Goal: Task Accomplishment & Management: Manage account settings

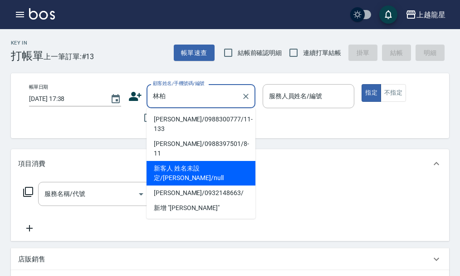
type input "林"
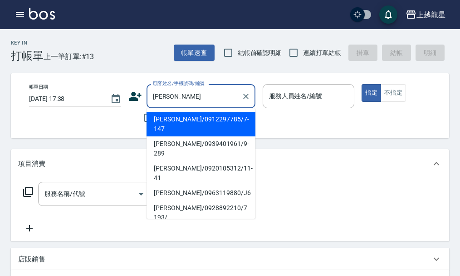
click at [168, 136] on li "[PERSON_NAME]/0939401961/9-289" at bounding box center [201, 148] width 109 height 25
type input "[PERSON_NAME]/0939401961/9-289"
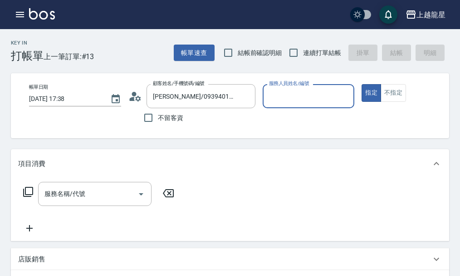
type input "雅君-7"
click at [69, 202] on input "服務名稱/代號" at bounding box center [88, 194] width 92 height 16
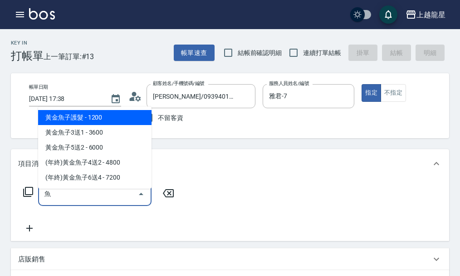
click at [136, 116] on span "黃金魚子護髮 - 1200" at bounding box center [95, 117] width 114 height 15
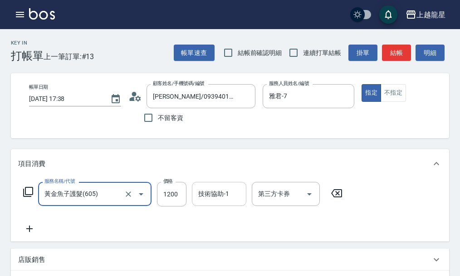
type input "黃金魚子護髮(605)"
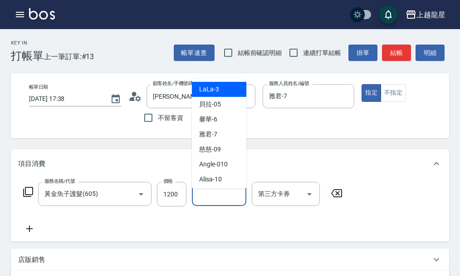
click at [207, 202] on input "技術協助-1" at bounding box center [219, 194] width 46 height 16
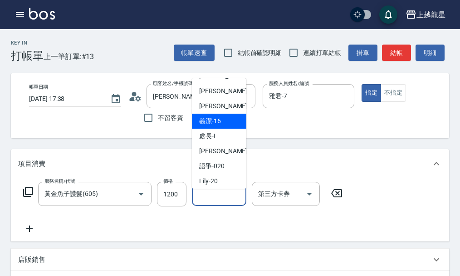
scroll to position [91, 0]
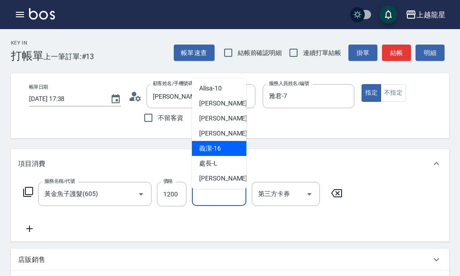
click at [230, 148] on div "義潔 -16" at bounding box center [219, 148] width 54 height 15
type input "義潔-16"
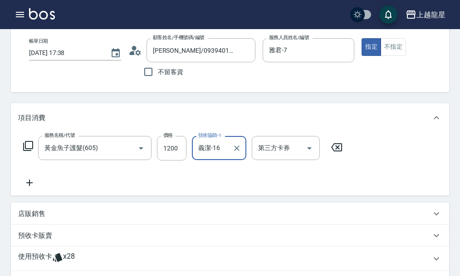
scroll to position [136, 0]
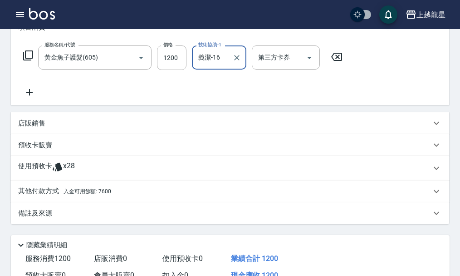
click at [30, 98] on icon at bounding box center [29, 92] width 23 height 11
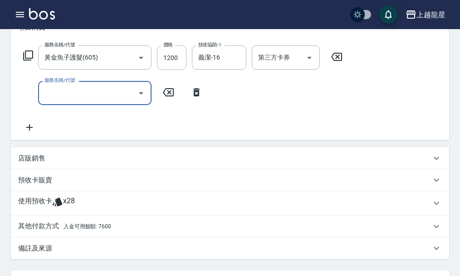
click at [50, 101] on input "服務名稱/代號" at bounding box center [88, 93] width 92 height 16
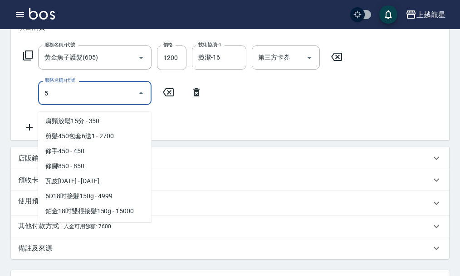
scroll to position [0, 0]
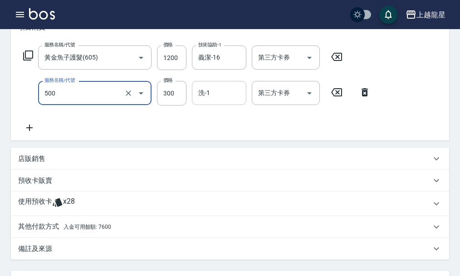
type input "一般洗髮(500)"
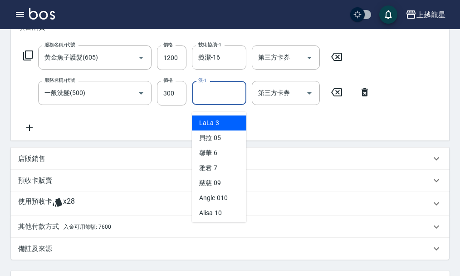
click at [209, 95] on div "洗-1 洗-1" at bounding box center [219, 93] width 54 height 24
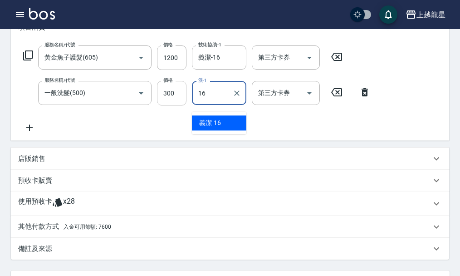
type input "義潔-16"
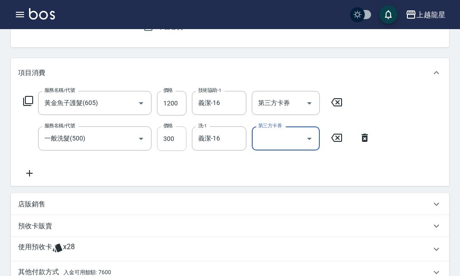
scroll to position [278, 0]
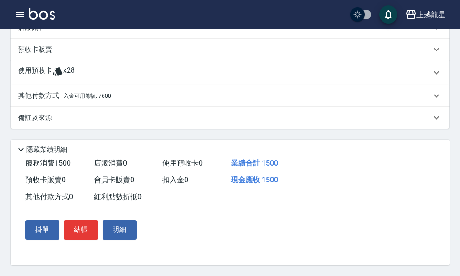
click at [93, 94] on span "入金可用餘額: 7600" at bounding box center [88, 96] width 48 height 6
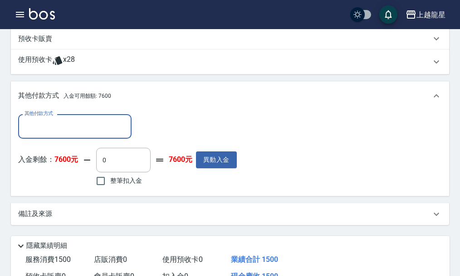
scroll to position [0, 0]
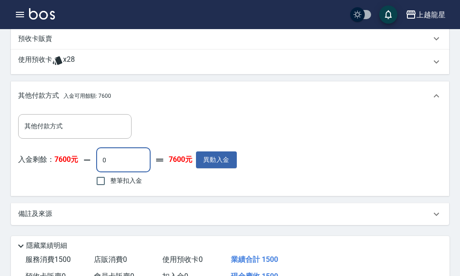
click at [107, 166] on input "0" at bounding box center [123, 160] width 54 height 25
click at [106, 165] on input "112" at bounding box center [123, 160] width 54 height 25
click at [113, 166] on input "12" at bounding box center [123, 160] width 54 height 25
type input "1260"
click at [168, 126] on div "其他付款方式 其他付款方式" at bounding box center [127, 126] width 219 height 24
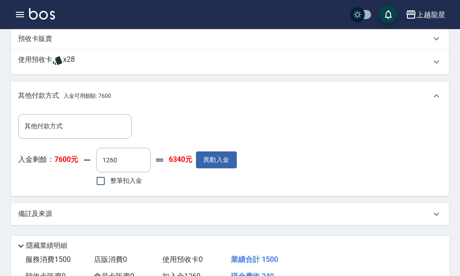
click at [113, 185] on span "整筆扣入金" at bounding box center [126, 181] width 32 height 10
click at [110, 190] on input "整筆扣入金" at bounding box center [100, 180] width 19 height 19
checkbox input "true"
type input "1500"
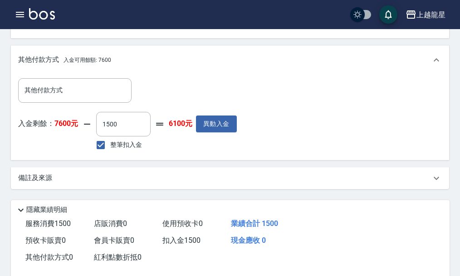
scroll to position [369, 0]
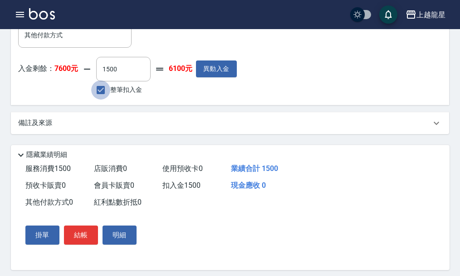
click at [108, 94] on input "整筆扣入金" at bounding box center [100, 89] width 19 height 19
checkbox input "false"
click at [105, 79] on input "0" at bounding box center [123, 69] width 54 height 25
click at [104, 79] on input "0" at bounding box center [123, 69] width 54 height 25
type input "1260"
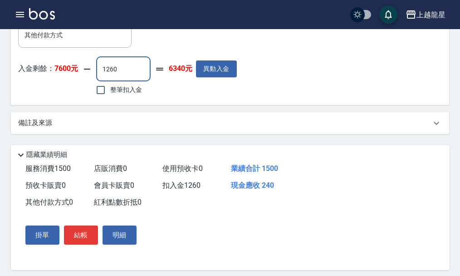
click at [167, 97] on div "入金剩餘： 7600元 1260 ​ 整筆扣入金 6340元 異動入金" at bounding box center [127, 77] width 219 height 41
click at [119, 94] on span "整筆扣入金" at bounding box center [126, 90] width 32 height 10
click at [110, 99] on input "整筆扣入金" at bounding box center [100, 89] width 19 height 19
checkbox input "true"
click at [119, 81] on input "1500" at bounding box center [123, 69] width 54 height 25
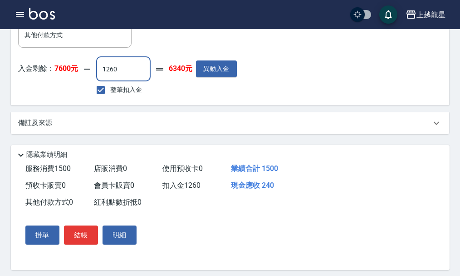
type input "1260"
click at [150, 91] on div "入金剩餘： 7600元 1260 ​ 整筆扣入金 6340元 異動入金" at bounding box center [127, 77] width 219 height 41
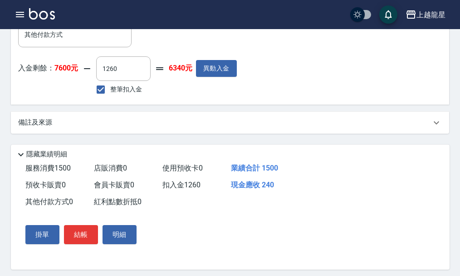
scroll to position [385, 0]
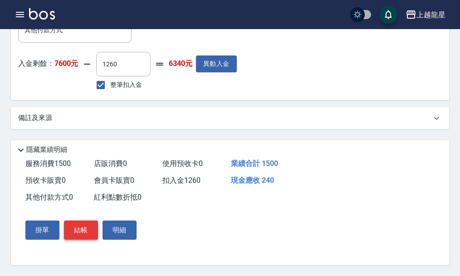
click at [86, 232] on button "結帳" at bounding box center [81, 229] width 34 height 19
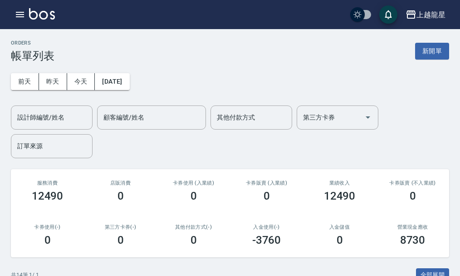
scroll to position [136, 0]
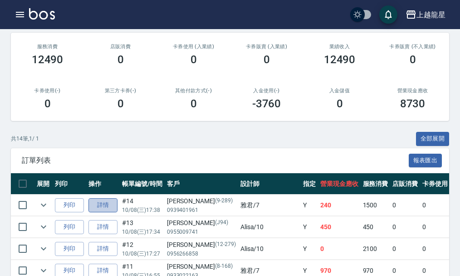
click at [103, 208] on link "詳情" at bounding box center [103, 205] width 29 height 14
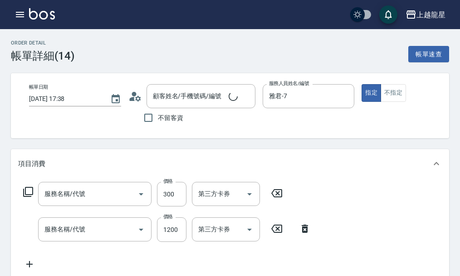
type input "[DATE] 17:38"
type input "雅君-7"
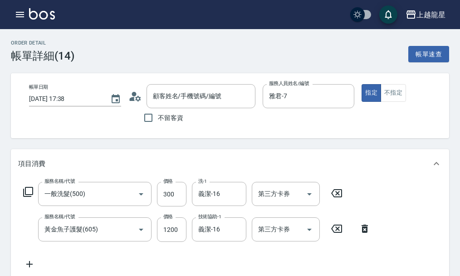
type input "[PERSON_NAME]/0939401961/9-289"
type input "一般洗髮(500)"
type input "黃金魚子護髮(605)"
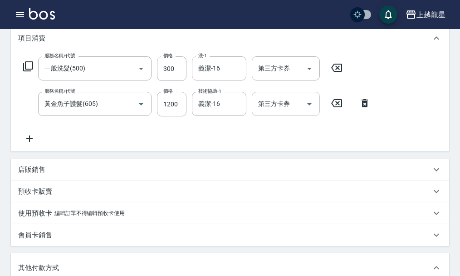
scroll to position [109, 0]
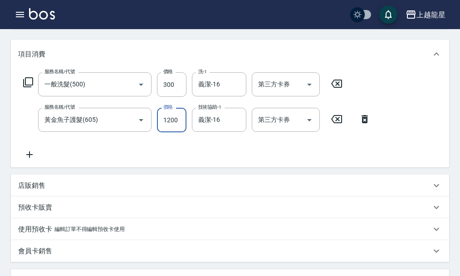
click at [172, 124] on input "1200" at bounding box center [172, 120] width 30 height 25
type input "9"
type input "0"
type input "960"
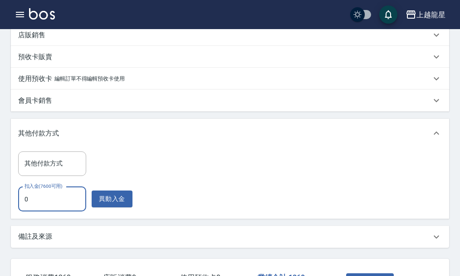
scroll to position [246, 0]
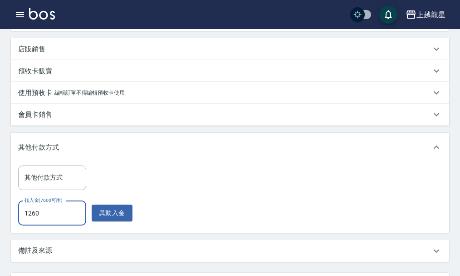
type input "1260"
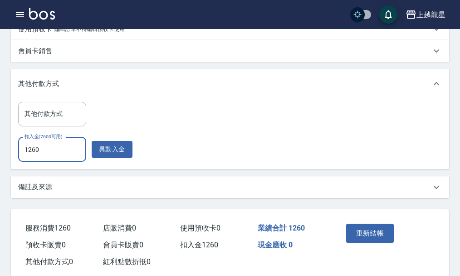
scroll to position [336, 0]
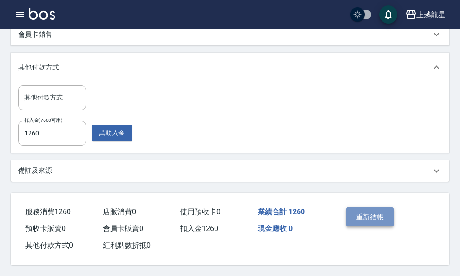
click at [367, 211] on button "重新結帳" at bounding box center [370, 216] width 48 height 19
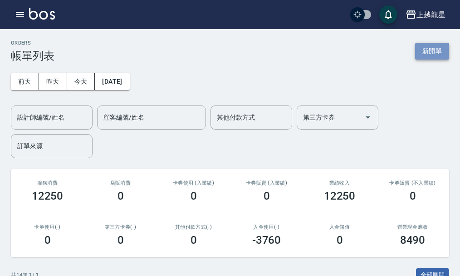
click at [435, 52] on button "新開單" at bounding box center [432, 51] width 34 height 17
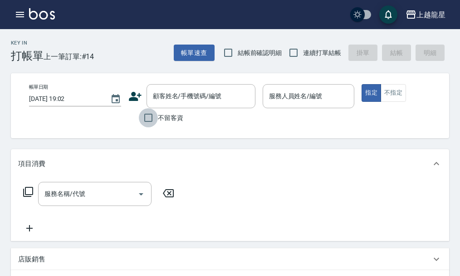
click at [148, 119] on input "不留客資" at bounding box center [148, 117] width 19 height 19
checkbox input "true"
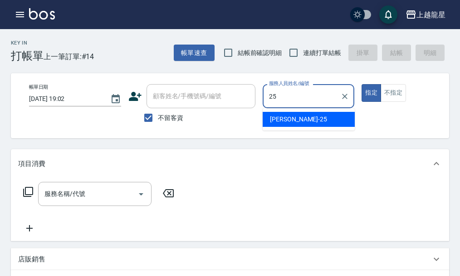
click at [277, 120] on span "淑雲 -25" at bounding box center [298, 119] width 57 height 10
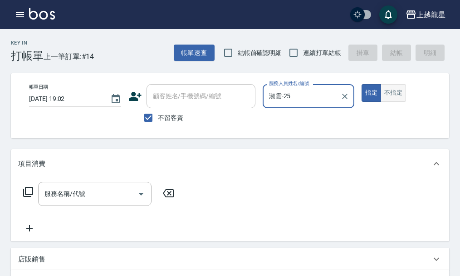
type input "淑雲-25"
click at [401, 96] on button "不指定" at bounding box center [393, 93] width 25 height 18
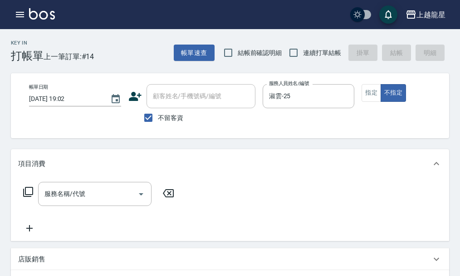
click at [28, 197] on icon at bounding box center [28, 191] width 11 height 11
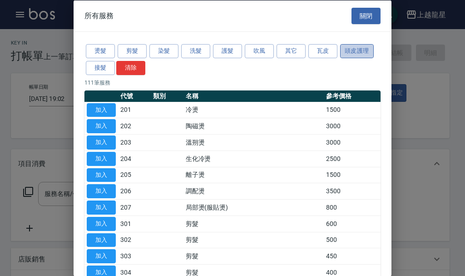
click at [350, 48] on button "頭皮護理" at bounding box center [357, 51] width 34 height 14
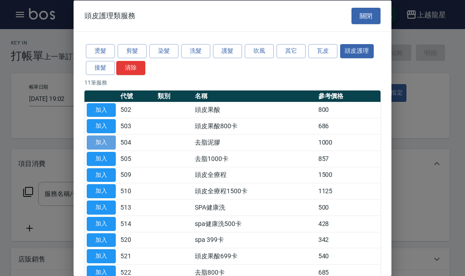
click at [97, 143] on button "加入" at bounding box center [101, 142] width 29 height 14
type input "去脂泥膠(504)"
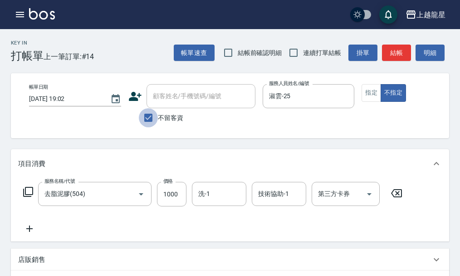
click at [150, 118] on input "不留客資" at bounding box center [148, 117] width 19 height 19
checkbox input "false"
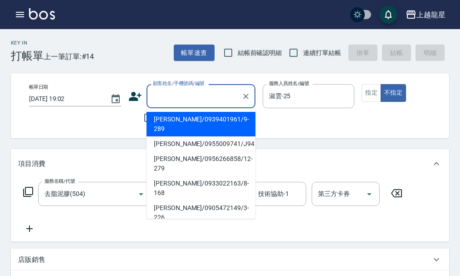
click at [178, 97] on input "顧客姓名/手機號碼/編號" at bounding box center [194, 96] width 87 height 16
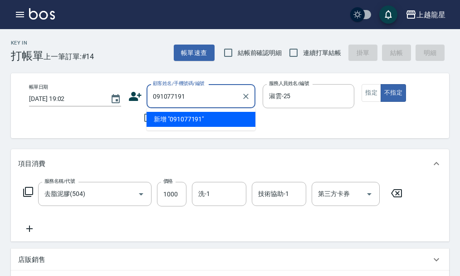
type input "0910771919"
drag, startPoint x: 150, startPoint y: 97, endPoint x: 200, endPoint y: 99, distance: 50.0
click at [200, 99] on div "0910771919 顧客姓名/手機號碼/編號" at bounding box center [201, 96] width 109 height 24
click at [202, 94] on input "0910771919" at bounding box center [194, 96] width 87 height 16
click at [247, 99] on icon "Clear" at bounding box center [246, 96] width 9 height 9
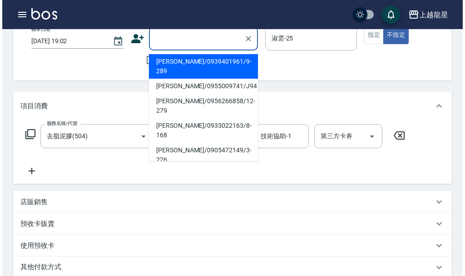
scroll to position [91, 0]
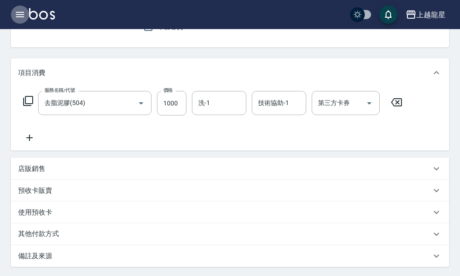
click at [20, 12] on icon "button" at bounding box center [20, 14] width 8 height 5
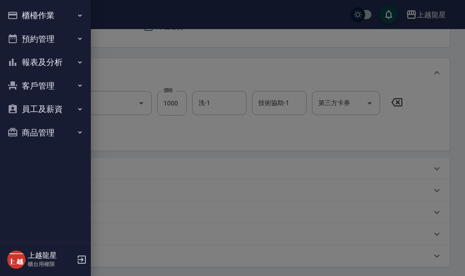
click at [49, 83] on button "客戶管理" at bounding box center [46, 86] width 84 height 24
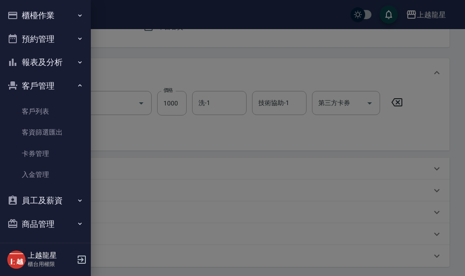
click at [42, 99] on ul "客戶列表 客資篩選匯出 卡券管理 入金管理" at bounding box center [46, 142] width 84 height 91
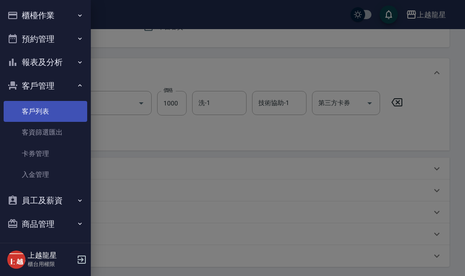
click at [39, 116] on link "客戶列表" at bounding box center [46, 111] width 84 height 21
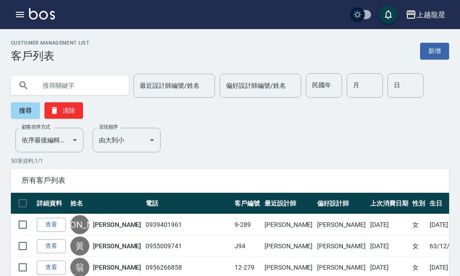
click at [65, 90] on input "text" at bounding box center [78, 85] width 85 height 25
type input "12-1"
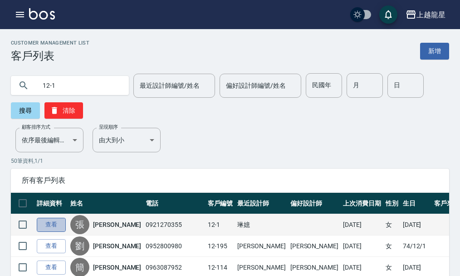
click at [51, 225] on link "查看" at bounding box center [51, 225] width 29 height 14
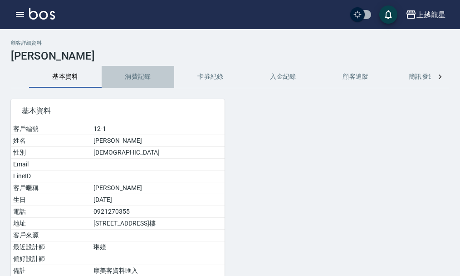
click at [143, 74] on button "消費記錄" at bounding box center [138, 77] width 73 height 22
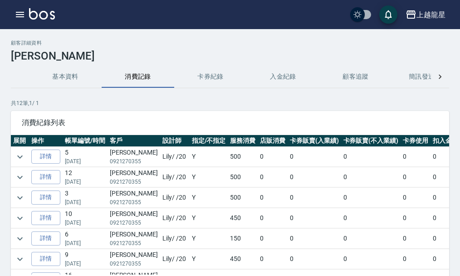
click at [68, 76] on button "基本資料" at bounding box center [65, 77] width 73 height 22
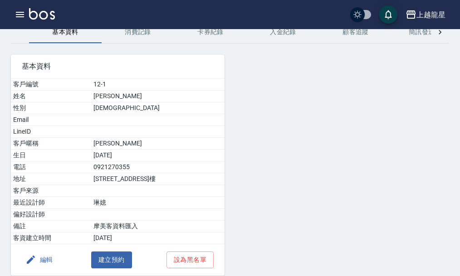
scroll to position [82, 0]
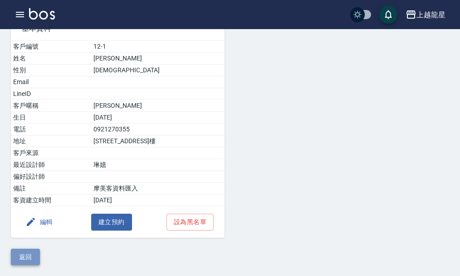
click at [34, 261] on button "返回" at bounding box center [25, 256] width 29 height 17
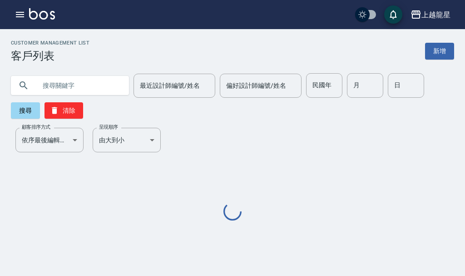
click at [67, 82] on input "text" at bounding box center [78, 85] width 85 height 25
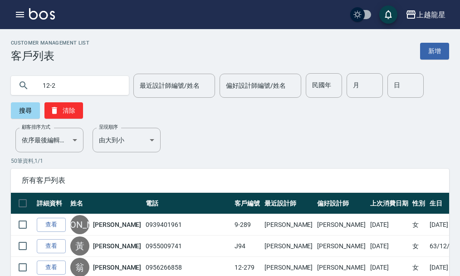
type input "12-2"
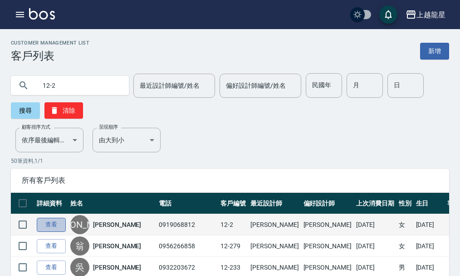
click at [41, 223] on link "查看" at bounding box center [51, 225] width 29 height 14
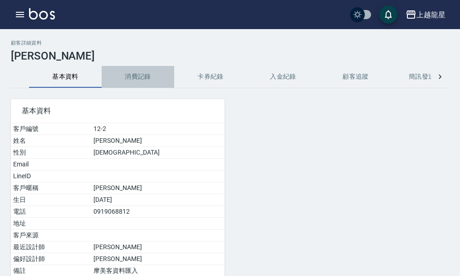
click at [137, 81] on button "消費記錄" at bounding box center [138, 77] width 73 height 22
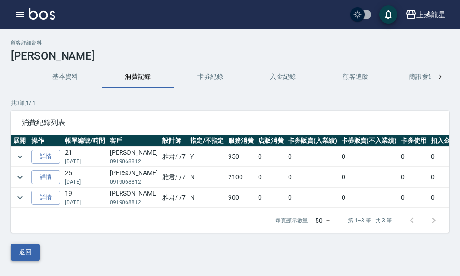
click at [27, 259] on button "返回" at bounding box center [25, 251] width 29 height 17
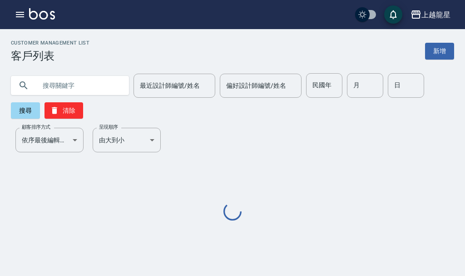
click at [72, 87] on input "text" at bounding box center [78, 85] width 85 height 25
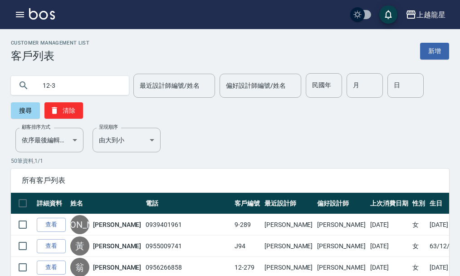
type input "12-3"
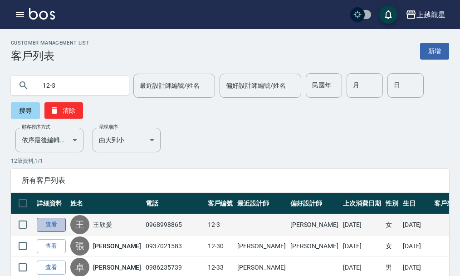
click at [50, 219] on link "查看" at bounding box center [51, 225] width 29 height 14
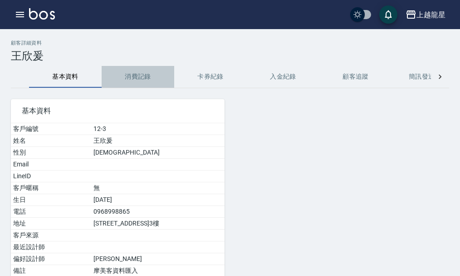
click at [148, 72] on button "消費記錄" at bounding box center [138, 77] width 73 height 22
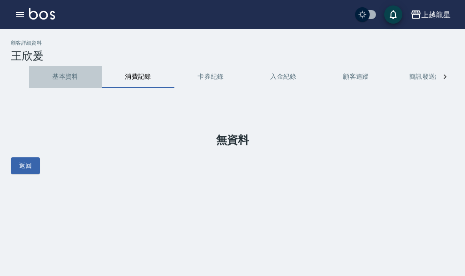
click at [64, 80] on button "基本資料" at bounding box center [65, 77] width 73 height 22
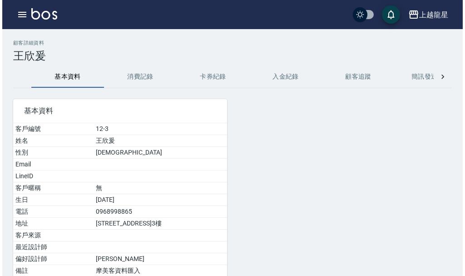
scroll to position [82, 0]
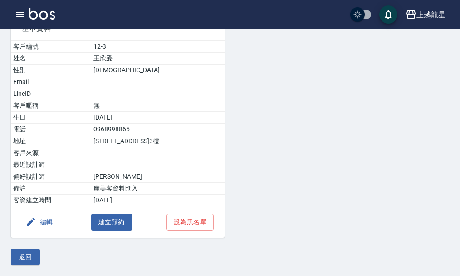
click at [49, 219] on button "編輯" at bounding box center [39, 221] width 35 height 17
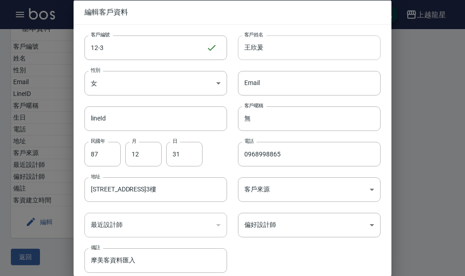
click at [292, 53] on input "王欣爰" at bounding box center [309, 47] width 143 height 25
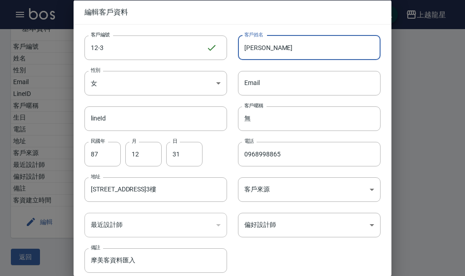
type input "王"
type input "v"
type input "[PERSON_NAME]"
click at [93, 153] on input "87" at bounding box center [102, 153] width 36 height 25
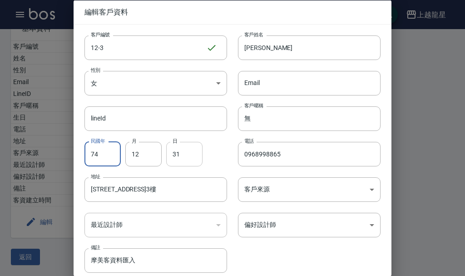
type input "74"
click at [186, 157] on input "31" at bounding box center [184, 153] width 36 height 25
type input "20"
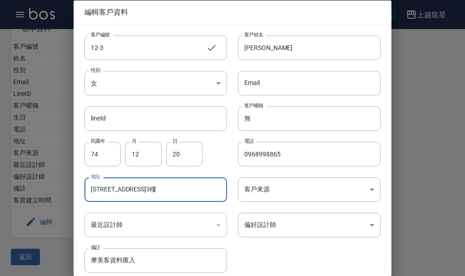
click at [220, 193] on input "[STREET_ADDRESS]3樓" at bounding box center [155, 189] width 143 height 25
type input "1"
click at [218, 193] on input "地址" at bounding box center [155, 189] width 143 height 25
click at [317, 159] on input "0968998865" at bounding box center [309, 153] width 143 height 25
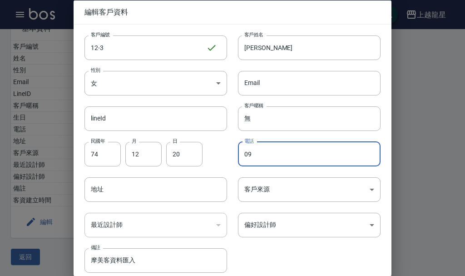
type input "0"
type input "0910771919"
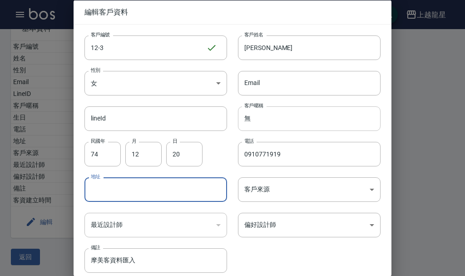
scroll to position [39, 0]
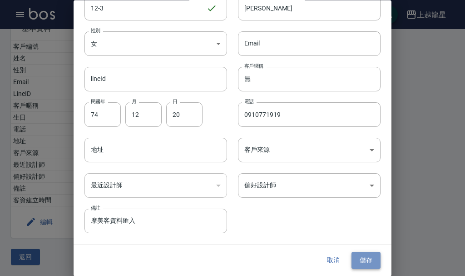
click at [369, 261] on button "儲存" at bounding box center [365, 260] width 29 height 17
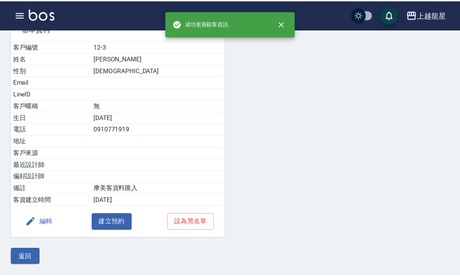
scroll to position [0, 0]
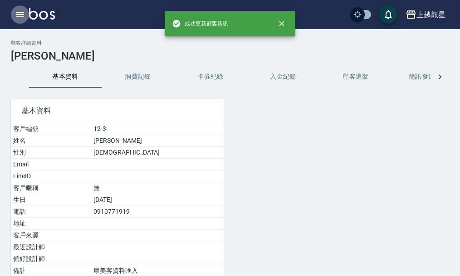
click at [23, 17] on icon "button" at bounding box center [20, 14] width 8 height 5
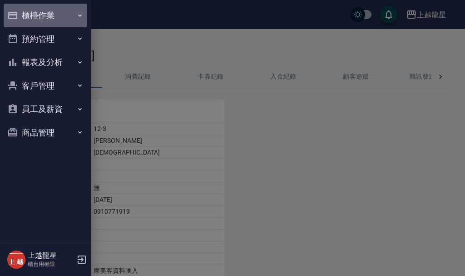
click at [58, 19] on button "櫃檯作業" at bounding box center [46, 16] width 84 height 24
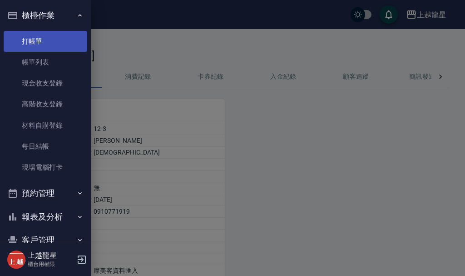
click at [65, 48] on link "打帳單" at bounding box center [46, 41] width 84 height 21
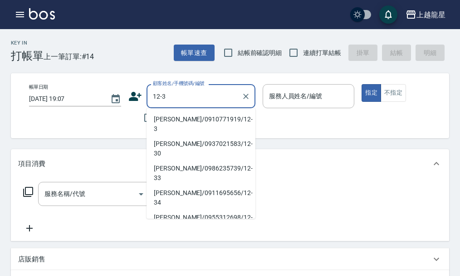
click at [169, 120] on li "[PERSON_NAME]/0910771919/12-3" at bounding box center [201, 124] width 109 height 25
type input "[PERSON_NAME]/0910771919/12-3"
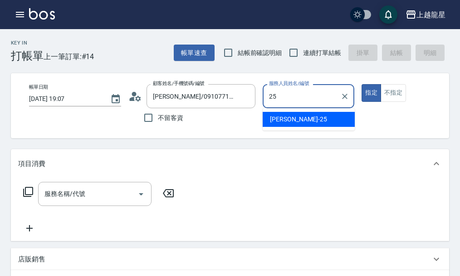
drag, startPoint x: 282, startPoint y: 109, endPoint x: 312, endPoint y: 122, distance: 33.0
click at [277, 122] on span "淑雲 -25" at bounding box center [298, 119] width 57 height 10
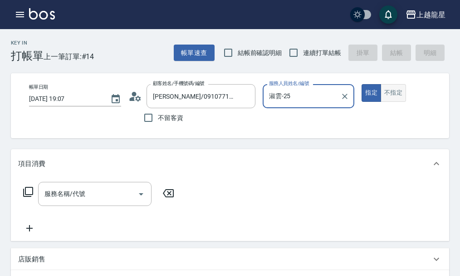
type input "淑雲-25"
click at [387, 90] on button "不指定" at bounding box center [393, 93] width 25 height 18
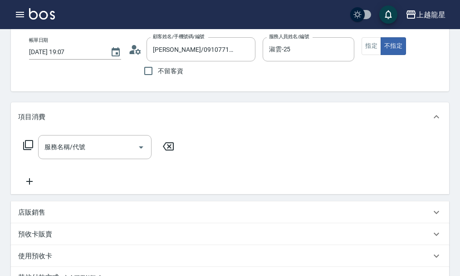
scroll to position [136, 0]
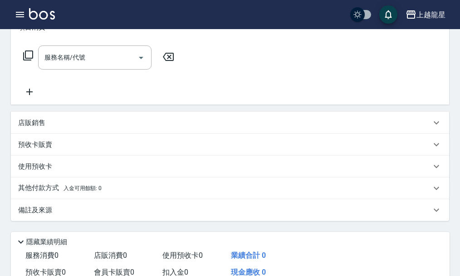
click at [77, 193] on p "其他付款方式 入金可用餘額: 0" at bounding box center [60, 188] width 84 height 10
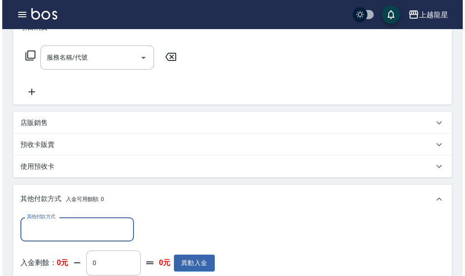
scroll to position [182, 0]
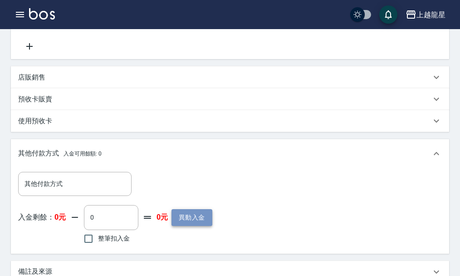
click at [179, 224] on button "異動入金" at bounding box center [192, 217] width 41 height 17
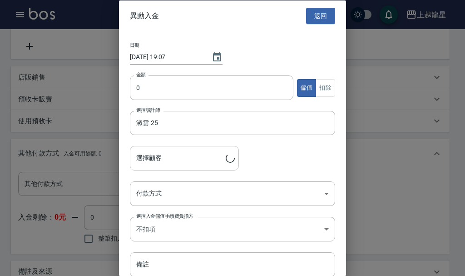
type input "[PERSON_NAME]/0910771919/12-3"
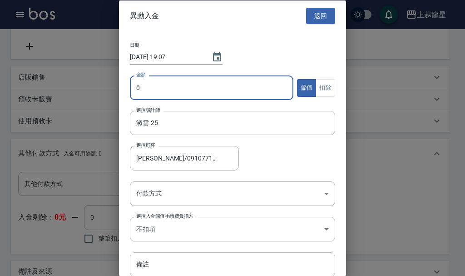
click at [135, 89] on input "0" at bounding box center [211, 87] width 163 height 25
type input "3000"
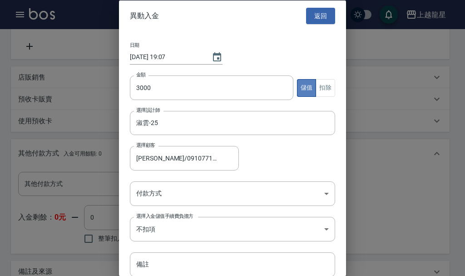
click at [302, 93] on button "儲值" at bounding box center [307, 88] width 20 height 18
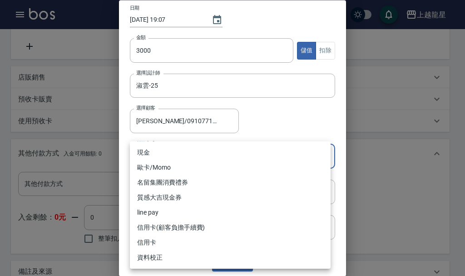
click at [325, 159] on body "上越龍星 登出 櫃檯作業 打帳單 帳單列表 現金收支登錄 高階收支登錄 材料自購登錄 每日結帳 現場電腦打卡 預約管理 預約管理 單日預約紀錄 單週預約紀錄 …" at bounding box center [232, 123] width 465 height 611
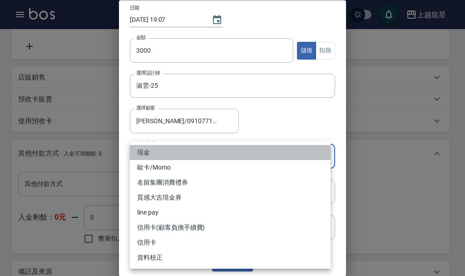
click at [153, 153] on li "現金" at bounding box center [230, 152] width 201 height 15
type input "現金"
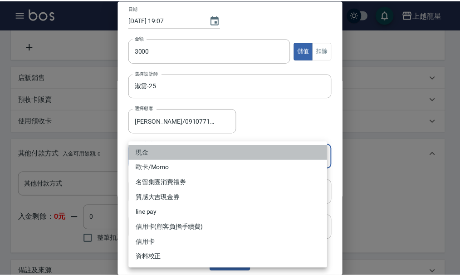
scroll to position [2, 0]
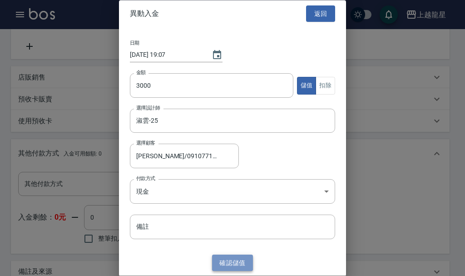
click at [240, 265] on button "確認 儲值" at bounding box center [232, 262] width 41 height 17
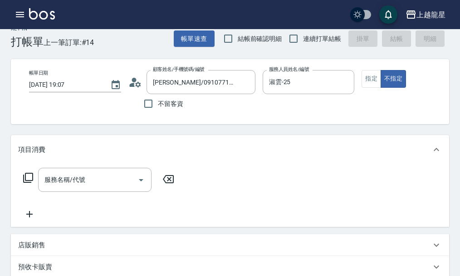
scroll to position [0, 0]
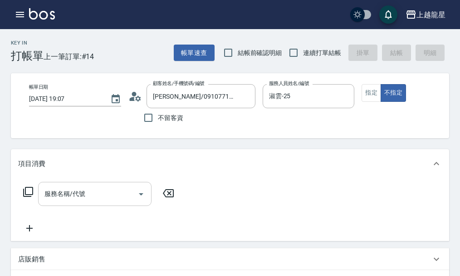
click at [67, 202] on input "服務名稱/代號" at bounding box center [88, 194] width 92 height 16
click at [29, 197] on icon at bounding box center [28, 191] width 11 height 11
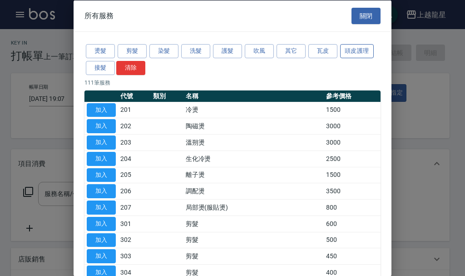
click at [355, 50] on button "頭皮護理" at bounding box center [357, 51] width 34 height 14
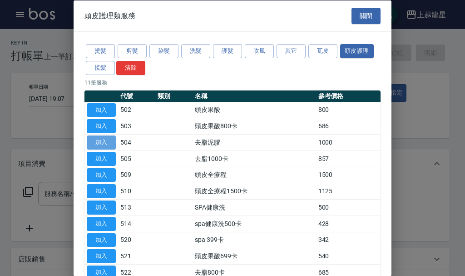
click at [112, 141] on button "加入" at bounding box center [101, 142] width 29 height 14
type input "去脂泥膠(504)"
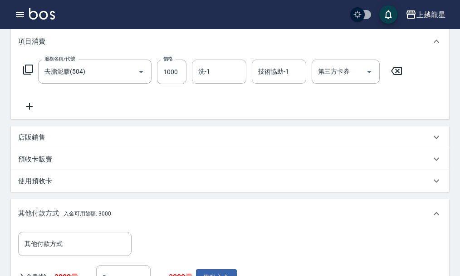
scroll to position [136, 0]
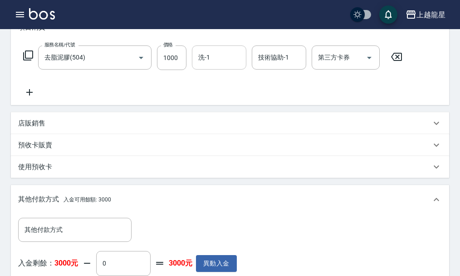
click at [207, 65] on input "洗-1" at bounding box center [219, 57] width 46 height 16
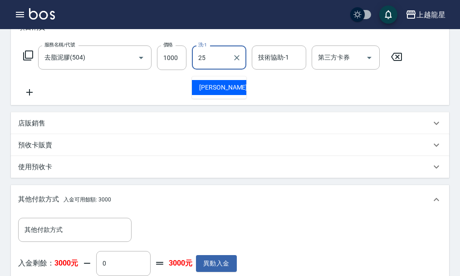
click at [218, 89] on span "淑雲 -25" at bounding box center [227, 88] width 57 height 10
click at [273, 69] on div "技術協助-1" at bounding box center [279, 57] width 54 height 24
type input "淑雲-25"
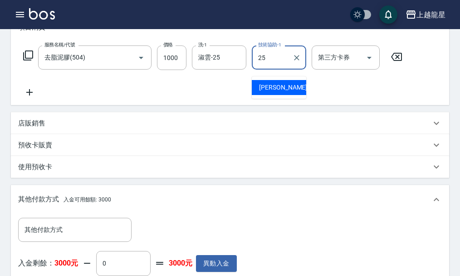
click at [274, 87] on span "淑雲 -25" at bounding box center [287, 88] width 57 height 10
type input "淑雲-25"
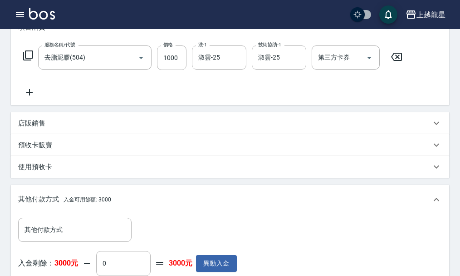
click at [29, 98] on icon at bounding box center [29, 92] width 23 height 11
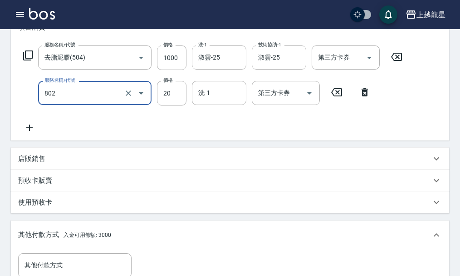
type input "潤絲(802)"
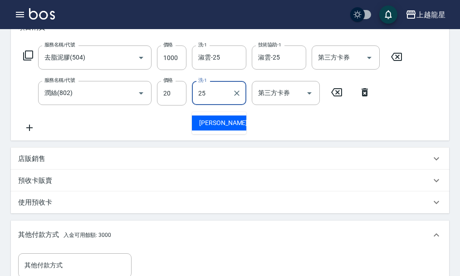
type input "淑雲-25"
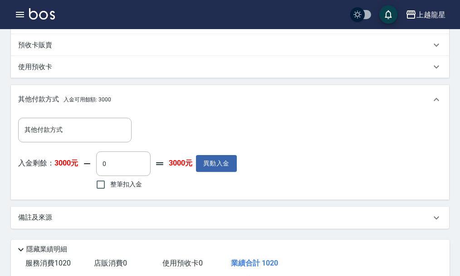
scroll to position [272, 0]
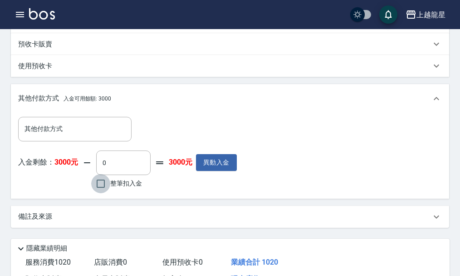
click at [99, 190] on input "整筆扣入金" at bounding box center [100, 183] width 19 height 19
checkbox input "true"
click at [131, 171] on input "1020" at bounding box center [123, 162] width 54 height 25
click at [114, 171] on input "1020" at bounding box center [123, 162] width 54 height 25
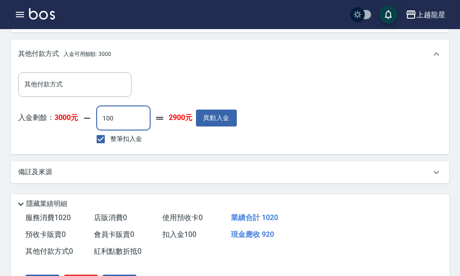
scroll to position [382, 0]
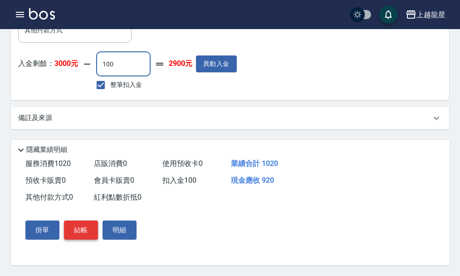
type input "100"
click at [88, 233] on button "結帳" at bounding box center [81, 229] width 34 height 19
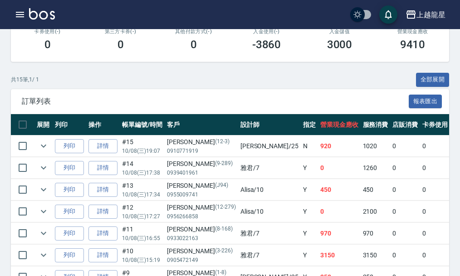
scroll to position [227, 0]
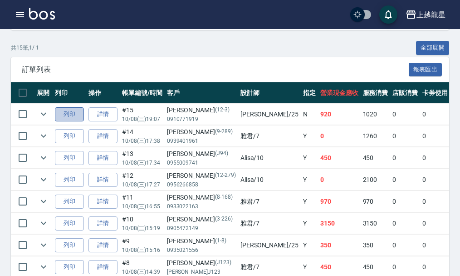
click at [77, 116] on button "列印" at bounding box center [69, 114] width 29 height 14
click at [110, 115] on link "詳情" at bounding box center [103, 114] width 29 height 14
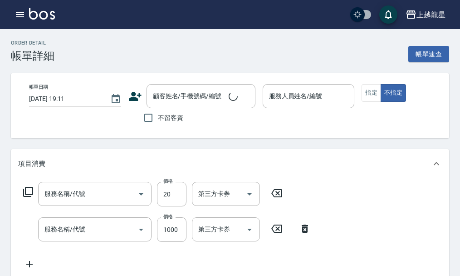
type input "[DATE] 19:07"
type input "淑雲-25"
type input "潤絲(802)"
type input "去脂泥膠(504)"
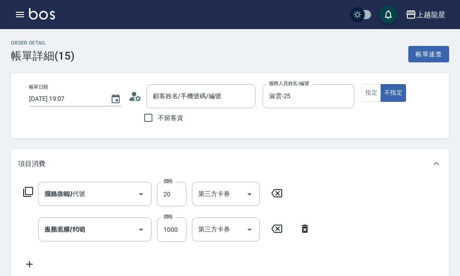
type input "[PERSON_NAME]/0910771919/12-3"
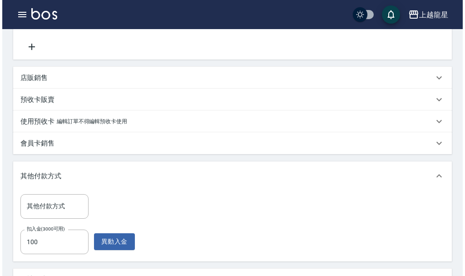
scroll to position [336, 0]
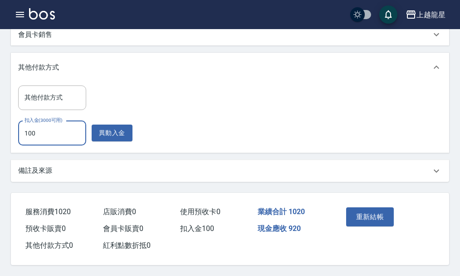
click at [51, 135] on input "100" at bounding box center [52, 133] width 68 height 25
type input "1000"
click at [113, 124] on button "異動入金" at bounding box center [112, 132] width 41 height 17
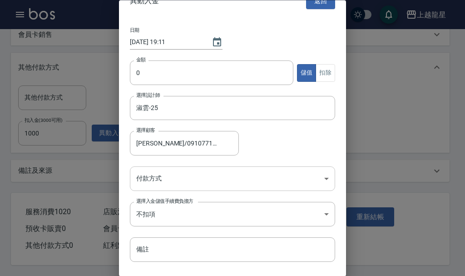
scroll to position [37, 0]
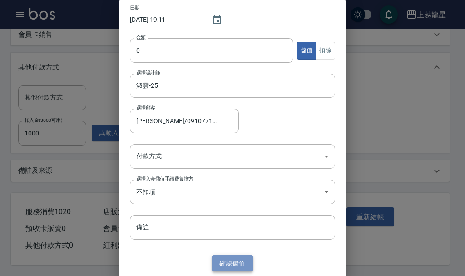
click at [218, 262] on button "確認 儲值" at bounding box center [232, 263] width 41 height 17
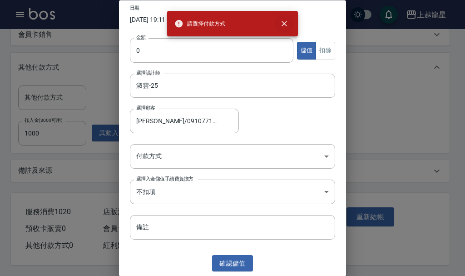
click at [283, 24] on icon "close" at bounding box center [284, 23] width 9 height 9
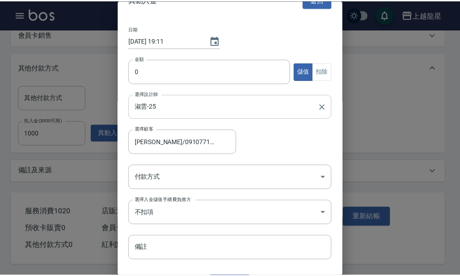
scroll to position [0, 0]
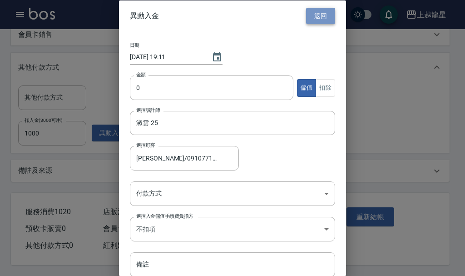
click at [309, 16] on button "返回" at bounding box center [320, 15] width 29 height 17
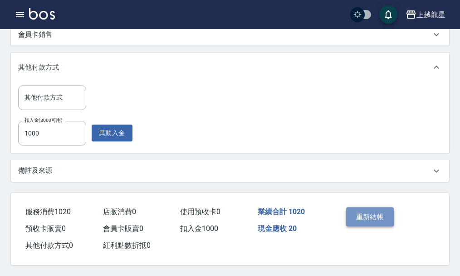
click at [380, 211] on button "重新結帳" at bounding box center [370, 216] width 48 height 19
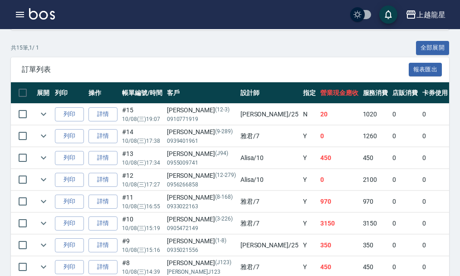
scroll to position [182, 0]
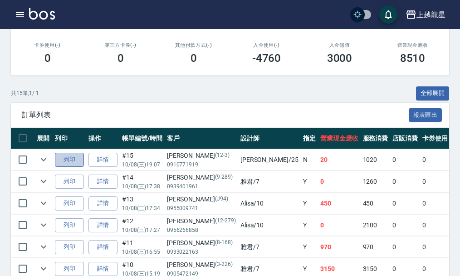
click at [66, 162] on button "列印" at bounding box center [69, 160] width 29 height 14
click at [50, 16] on img at bounding box center [42, 13] width 26 height 11
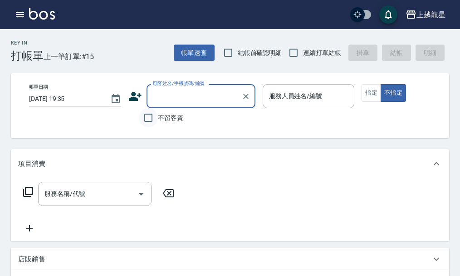
click at [150, 119] on input "不留客資" at bounding box center [148, 117] width 19 height 19
checkbox input "true"
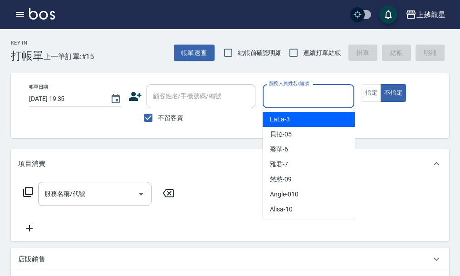
click at [307, 96] on input "服務人員姓名/編號" at bounding box center [309, 96] width 84 height 16
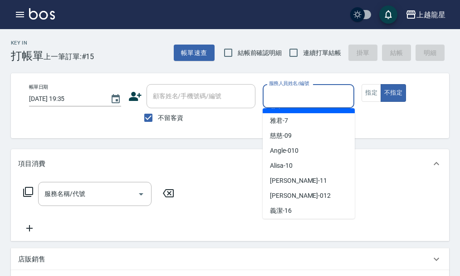
scroll to position [91, 0]
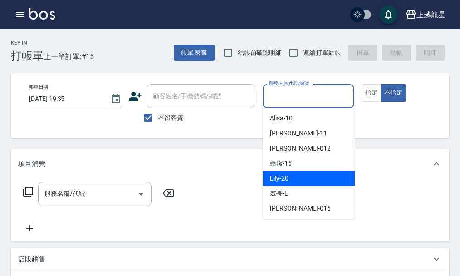
drag, startPoint x: 288, startPoint y: 174, endPoint x: 308, endPoint y: 151, distance: 30.9
click at [288, 175] on span "Lily -20" at bounding box center [279, 178] width 19 height 10
type input "Lily-20"
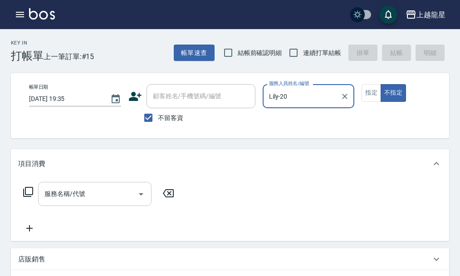
click at [114, 202] on input "服務名稱/代號" at bounding box center [88, 194] width 92 height 16
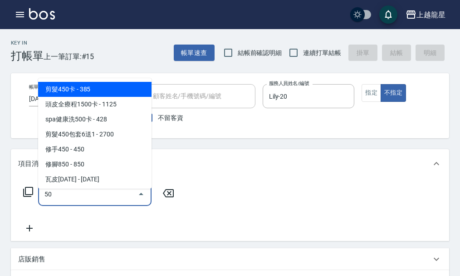
type input "500"
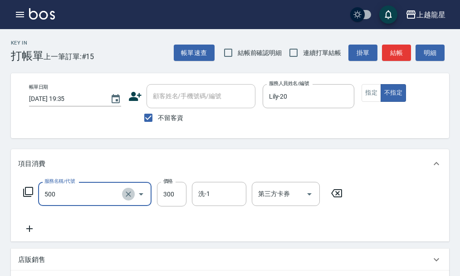
click at [124, 198] on icon "Clear" at bounding box center [128, 193] width 9 height 9
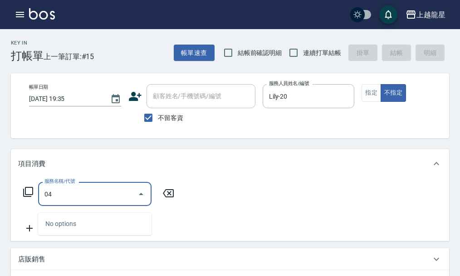
type input "0"
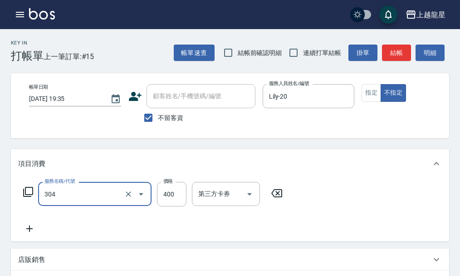
type input "剪髮(304)"
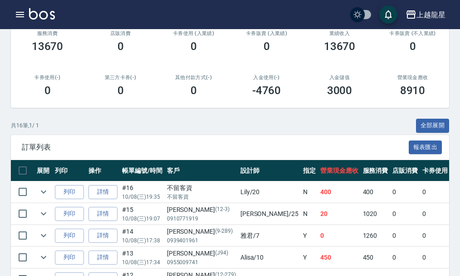
scroll to position [182, 0]
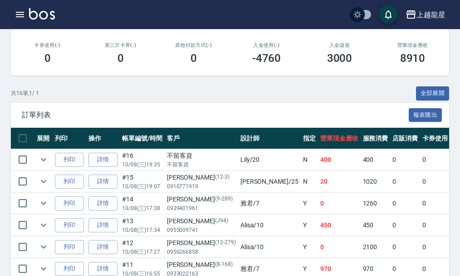
drag, startPoint x: 336, startPoint y: 156, endPoint x: 363, endPoint y: 233, distance: 82.3
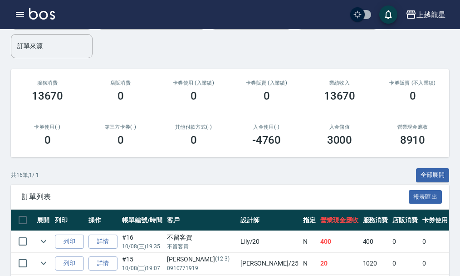
scroll to position [0, 0]
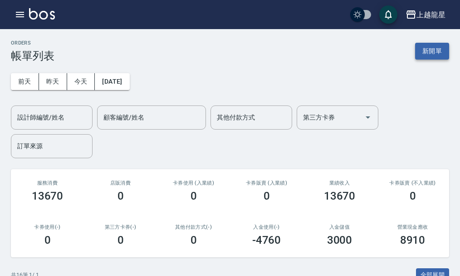
click at [429, 55] on button "新開單" at bounding box center [432, 51] width 34 height 17
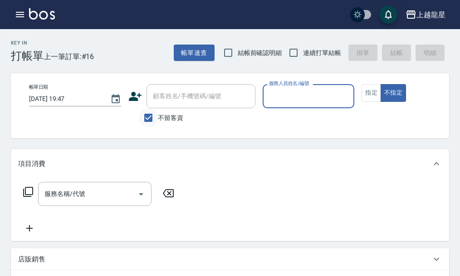
click at [146, 123] on input "不留客資" at bounding box center [148, 117] width 19 height 19
checkbox input "false"
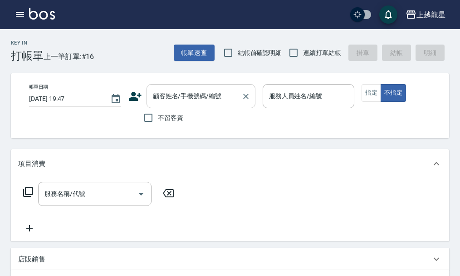
click at [178, 90] on input "顧客姓名/手機號碼/編號" at bounding box center [194, 96] width 87 height 16
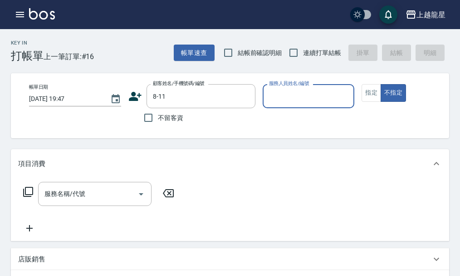
type input "[PERSON_NAME]/0988397501/8-11"
type input "Alisa-10"
click at [367, 94] on button "指定" at bounding box center [372, 93] width 20 height 18
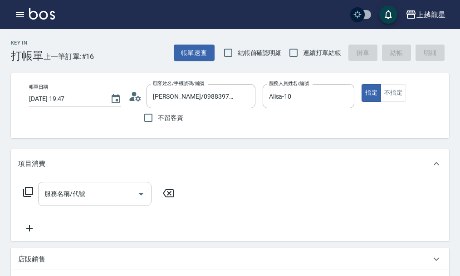
click at [72, 198] on div "服務名稱/代號 服務名稱/代號" at bounding box center [95, 194] width 114 height 24
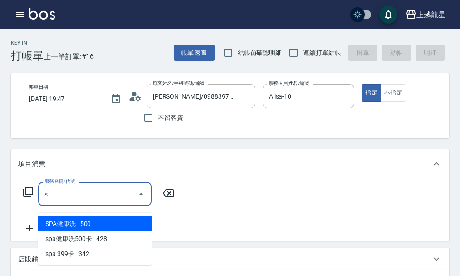
click at [82, 220] on span "SPA健康洗 - 500" at bounding box center [95, 223] width 114 height 15
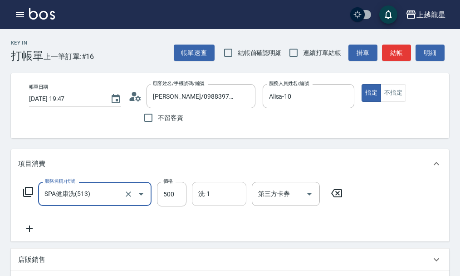
type input "SPA健康洗(513)"
click at [209, 202] on input "洗-1" at bounding box center [219, 194] width 46 height 16
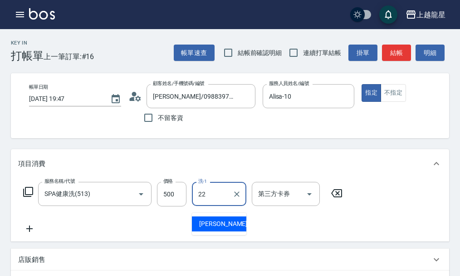
type input "2"
type input "義潔-16"
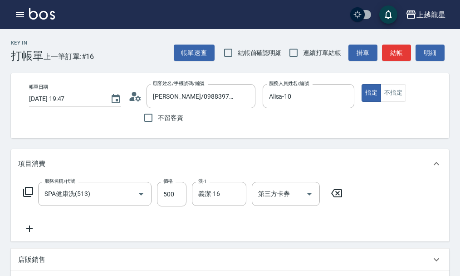
click at [28, 234] on icon at bounding box center [29, 228] width 23 height 11
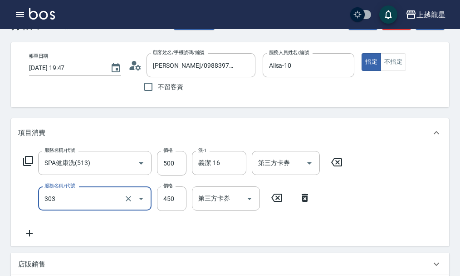
scroll to position [45, 0]
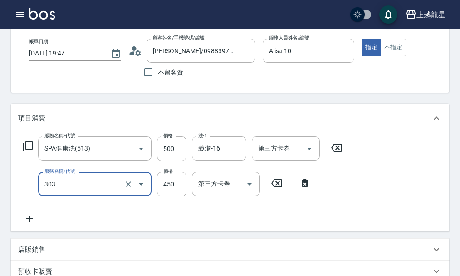
type input "剪髮(303)"
click at [29, 224] on icon at bounding box center [29, 218] width 23 height 11
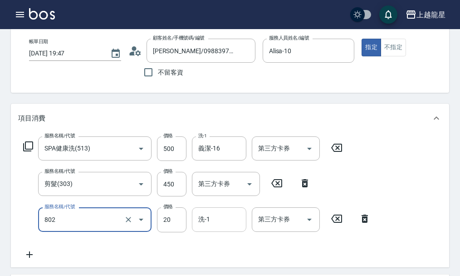
click at [218, 225] on input "洗-1" at bounding box center [219, 219] width 46 height 16
type input "潤絲(802)"
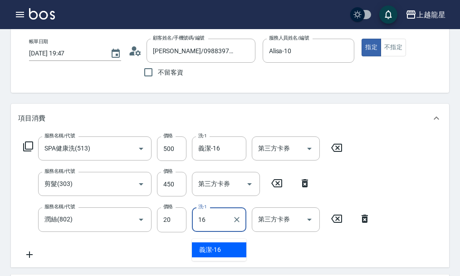
type input "義潔-16"
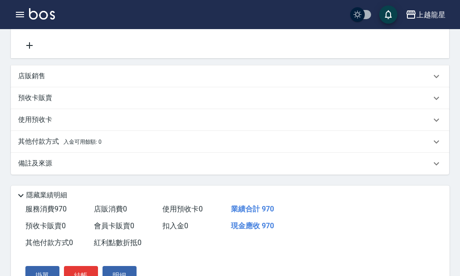
scroll to position [311, 0]
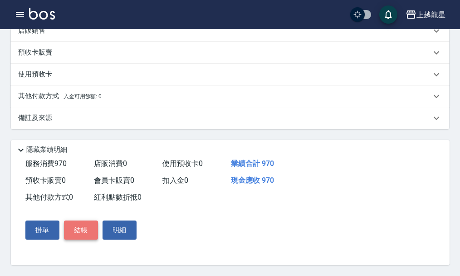
click at [94, 228] on button "結帳" at bounding box center [81, 229] width 34 height 19
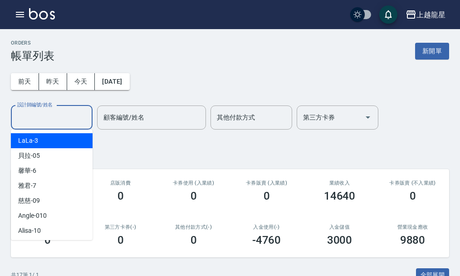
click at [69, 118] on input "設計師編號/姓名" at bounding box center [52, 117] width 74 height 16
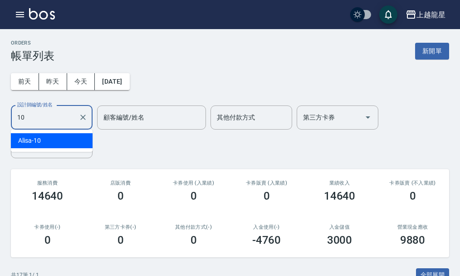
type input "Alisa-10"
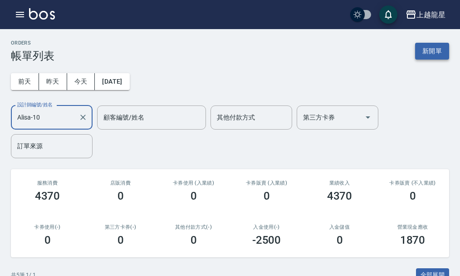
click at [428, 49] on button "新開單" at bounding box center [432, 51] width 34 height 17
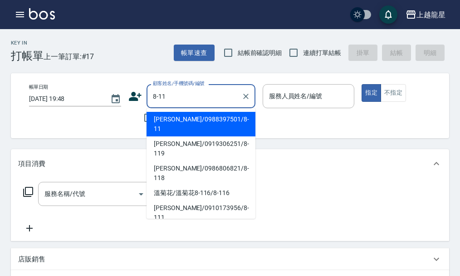
click at [165, 118] on li "[PERSON_NAME]/0988397501/8-11" at bounding box center [201, 124] width 109 height 25
type input "[PERSON_NAME]/0988397501/8-11"
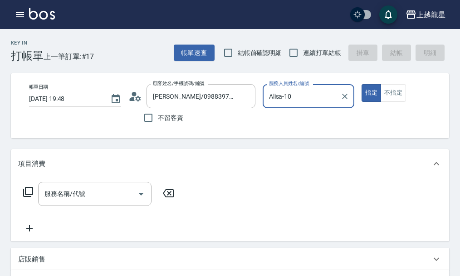
type input "Alisa-10"
click at [72, 193] on input "服務名稱/代號" at bounding box center [88, 194] width 92 height 16
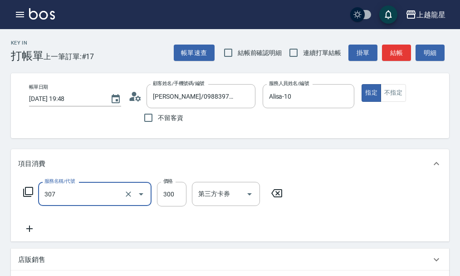
type input "剪髮(高中)(307)"
click at [385, 58] on button "結帳" at bounding box center [396, 53] width 29 height 17
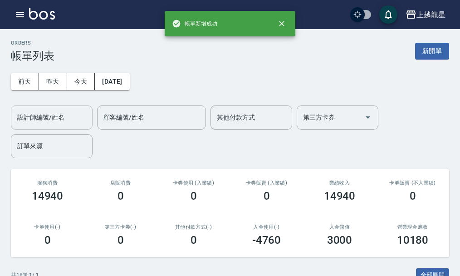
click at [30, 127] on div "設計師編號/姓名" at bounding box center [52, 117] width 82 height 24
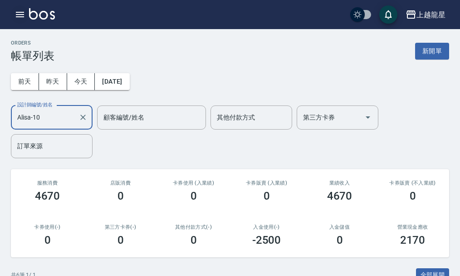
type input "Alisa-10"
click at [16, 13] on icon "button" at bounding box center [20, 14] width 8 height 5
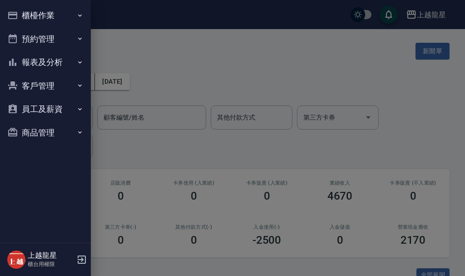
click at [43, 15] on button "櫃檯作業" at bounding box center [46, 16] width 84 height 24
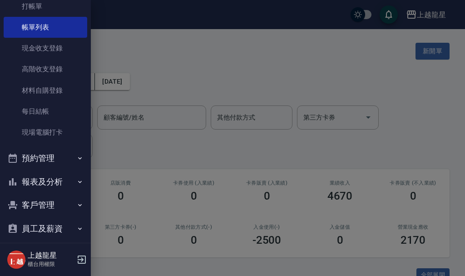
scroll to position [67, 0]
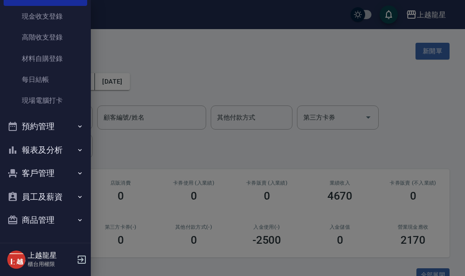
click at [44, 143] on button "報表及分析" at bounding box center [46, 150] width 84 height 24
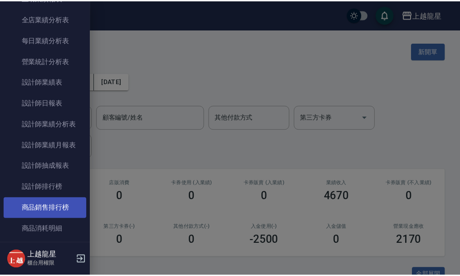
scroll to position [430, 0]
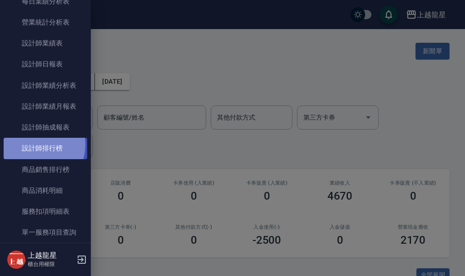
click at [35, 144] on link "設計師排行榜" at bounding box center [46, 148] width 84 height 21
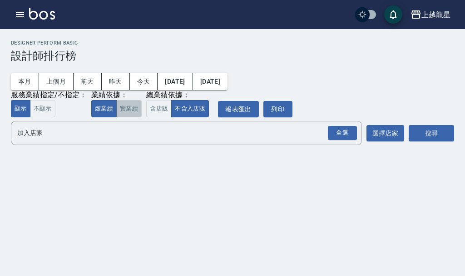
click at [134, 113] on button "實業績" at bounding box center [128, 109] width 25 height 18
click at [124, 135] on input "加入店家" at bounding box center [179, 133] width 329 height 16
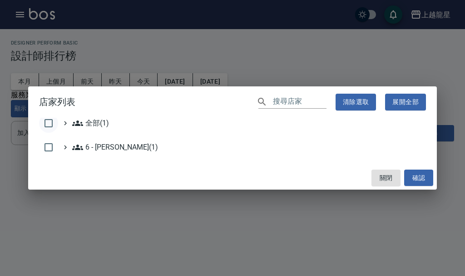
click at [49, 121] on input "checkbox" at bounding box center [48, 123] width 19 height 19
checkbox input "true"
click at [416, 171] on button "確認" at bounding box center [418, 177] width 29 height 17
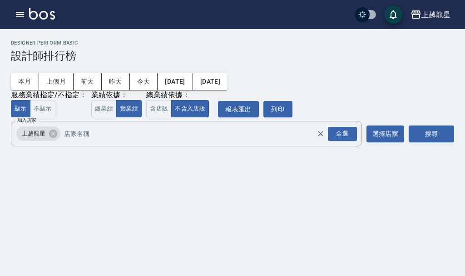
checkbox input "false"
click at [420, 135] on button "搜尋" at bounding box center [431, 133] width 45 height 17
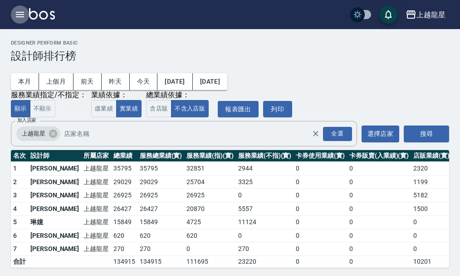
click at [15, 14] on icon "button" at bounding box center [20, 14] width 11 height 11
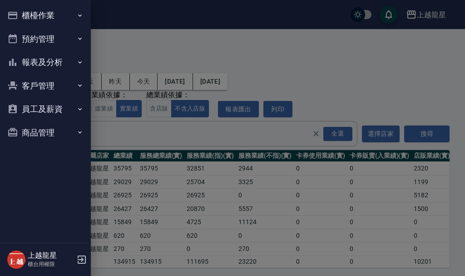
click at [61, 12] on button "櫃檯作業" at bounding box center [46, 16] width 84 height 24
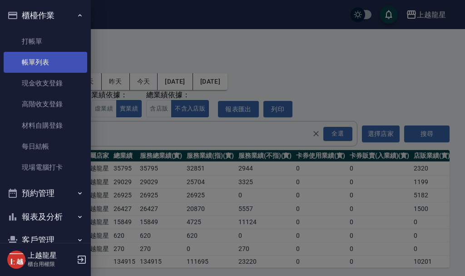
click at [75, 56] on link "帳單列表" at bounding box center [46, 62] width 84 height 21
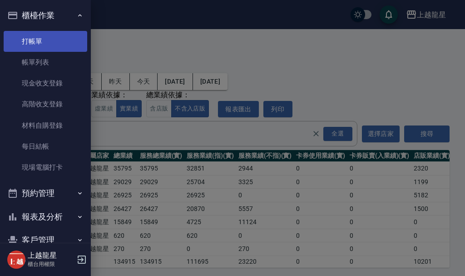
click at [62, 41] on link "打帳單" at bounding box center [46, 41] width 84 height 21
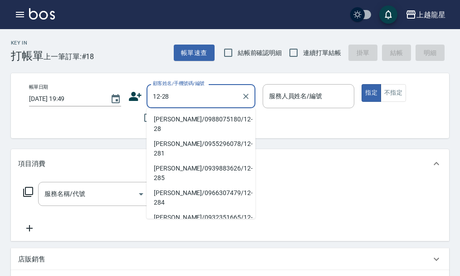
click at [157, 115] on li "[PERSON_NAME]/0988075180/12-28" at bounding box center [201, 124] width 109 height 25
type input "[PERSON_NAME]/0988075180/12-28"
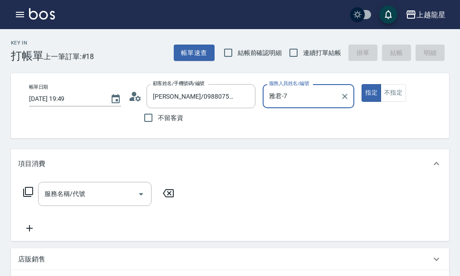
type input "雅君-7"
click at [90, 202] on input "服務名稱/代號" at bounding box center [88, 194] width 92 height 16
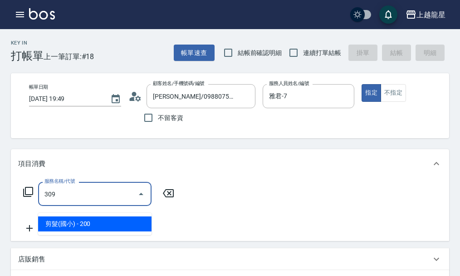
type input "剪髮(國小)(309)"
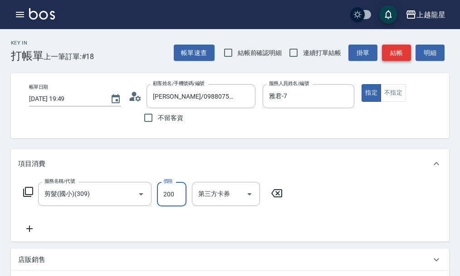
click at [396, 50] on button "結帳" at bounding box center [396, 53] width 29 height 17
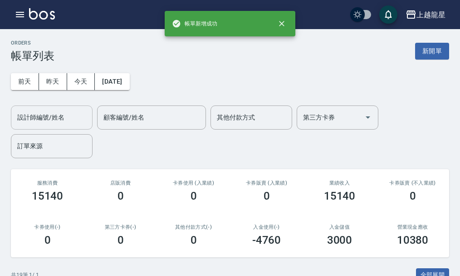
click at [68, 121] on input "設計師編號/姓名" at bounding box center [52, 117] width 74 height 16
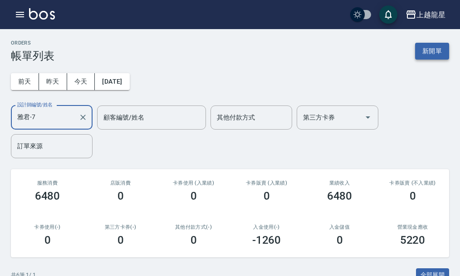
type input "雅君-7"
click at [440, 55] on button "新開單" at bounding box center [432, 51] width 34 height 17
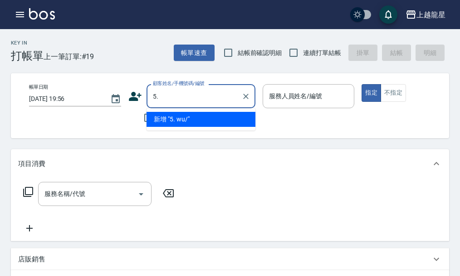
type input "5"
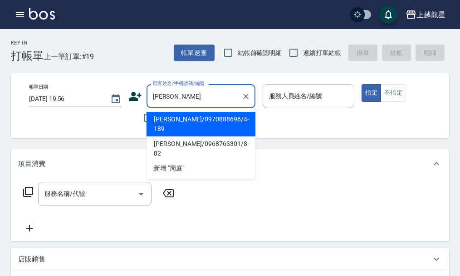
click at [173, 120] on li "[PERSON_NAME]/0970888696/4-189" at bounding box center [201, 124] width 109 height 25
type input "[PERSON_NAME]/0970888696/4-189"
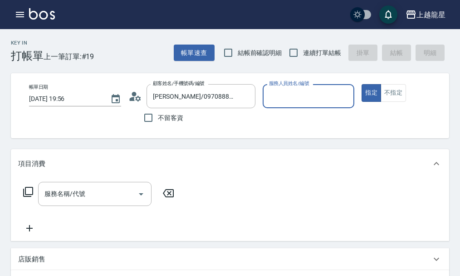
type input "雅君-7"
click at [73, 206] on div "服務名稱/代號" at bounding box center [95, 194] width 114 height 24
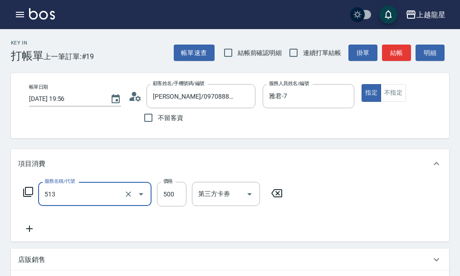
type input "SPA健康洗(513)"
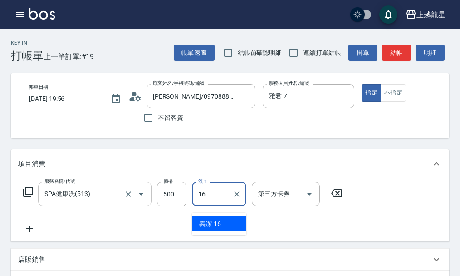
type input "義潔-16"
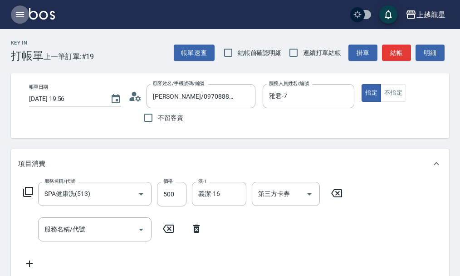
click at [17, 13] on icon "button" at bounding box center [20, 14] width 8 height 5
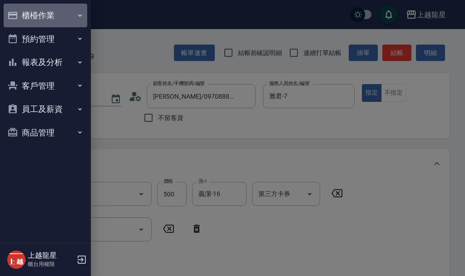
click at [33, 15] on button "櫃檯作業" at bounding box center [46, 16] width 84 height 24
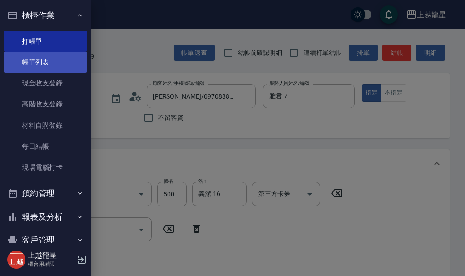
click at [59, 60] on link "帳單列表" at bounding box center [46, 62] width 84 height 21
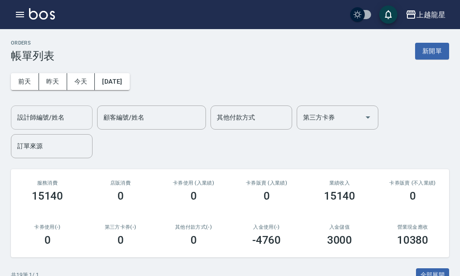
click at [46, 120] on input "設計師編號/姓名" at bounding box center [52, 117] width 74 height 16
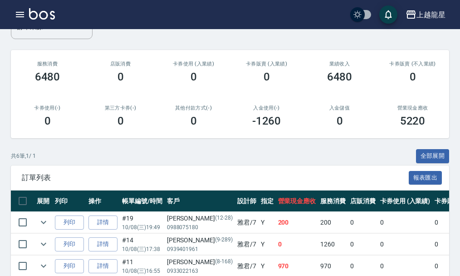
scroll to position [1, 0]
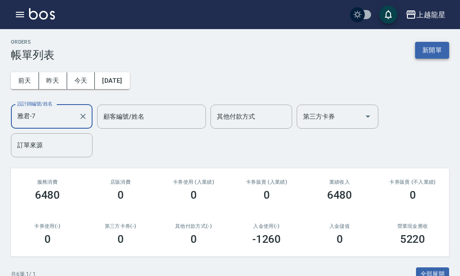
type input "雅君-7"
click at [427, 44] on button "新開單" at bounding box center [432, 50] width 34 height 17
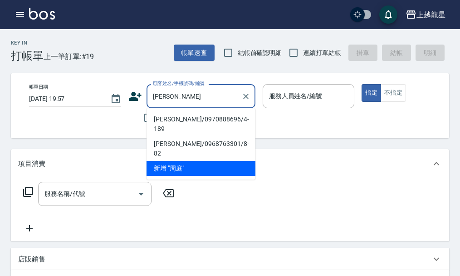
click at [171, 118] on li "[PERSON_NAME]/0970888696/4-189" at bounding box center [201, 124] width 109 height 25
type input "[PERSON_NAME]/0970888696/4-189"
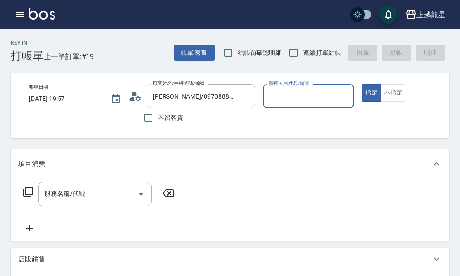
type input "雅君-7"
click at [81, 202] on input "服務名稱/代號" at bounding box center [88, 194] width 92 height 16
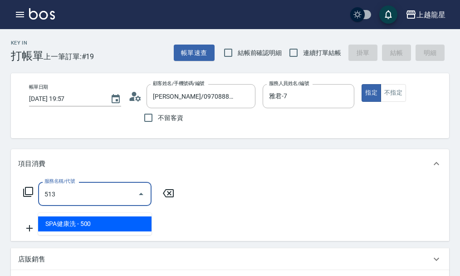
type input "SPA健康洗(513)"
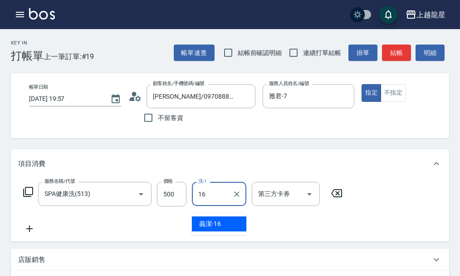
type input "義潔-16"
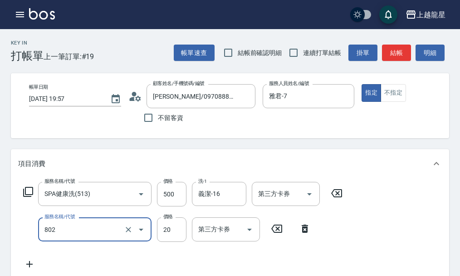
type input "潤絲(802)"
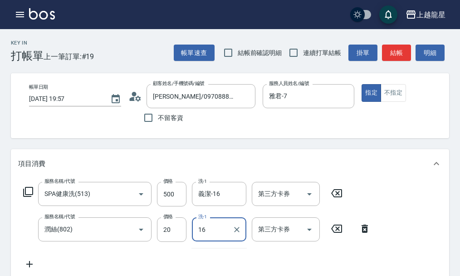
type input "義潔-16"
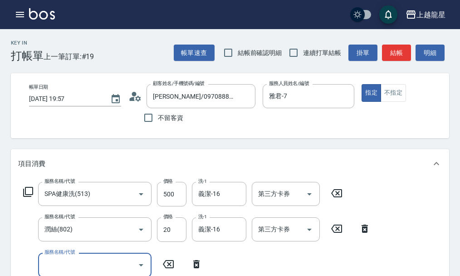
scroll to position [4, 0]
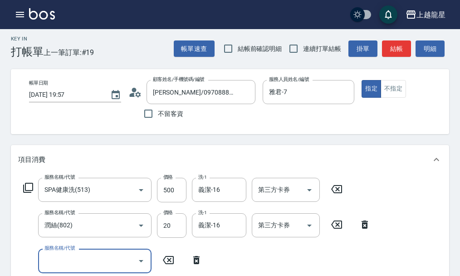
type input "3"
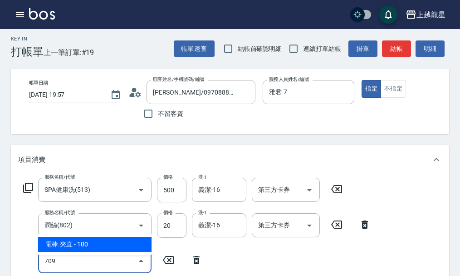
type input "電棒.夾直(709)"
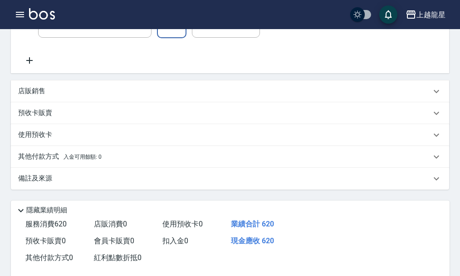
scroll to position [311, 0]
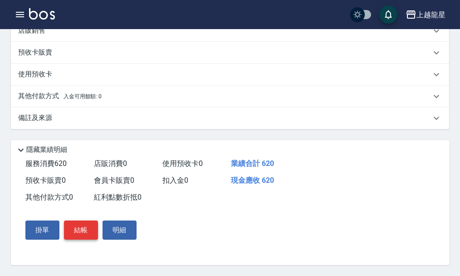
click at [94, 231] on button "結帳" at bounding box center [81, 229] width 34 height 19
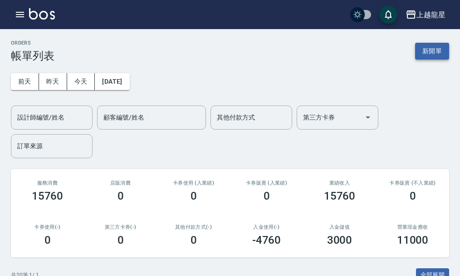
click at [434, 49] on button "新開單" at bounding box center [432, 51] width 34 height 17
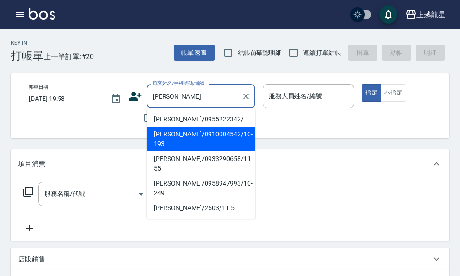
click at [170, 131] on li "[PERSON_NAME]/0910004542/10-193" at bounding box center [201, 139] width 109 height 25
type input "[PERSON_NAME]/0910004542/10-193"
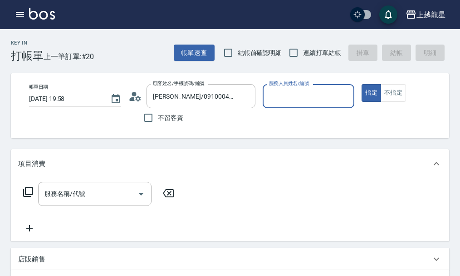
type input "雅君-7"
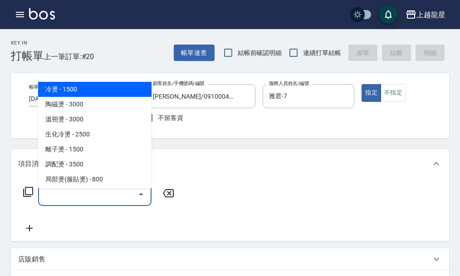
click at [79, 197] on div "服務名稱/代號 服務名稱/代號" at bounding box center [95, 194] width 114 height 24
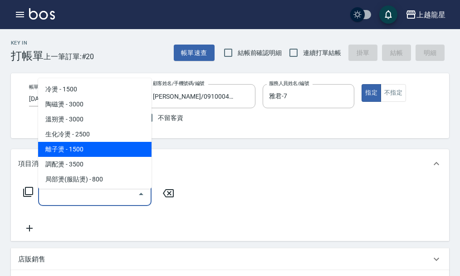
click at [69, 146] on span "離子燙 - 1500" at bounding box center [95, 149] width 114 height 15
type input "離子燙(205)"
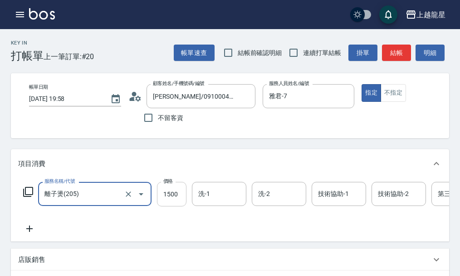
click at [176, 203] on input "1500" at bounding box center [172, 194] width 30 height 25
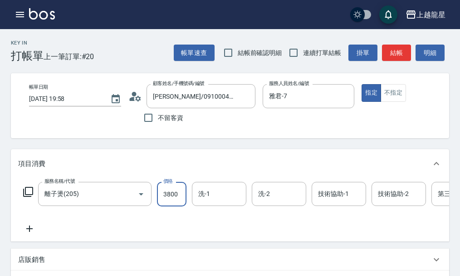
type input "3800"
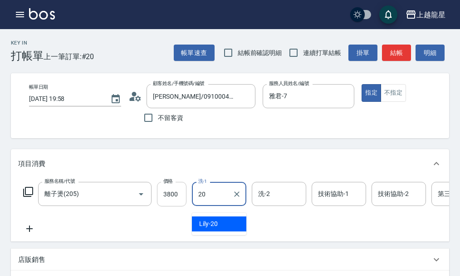
type input "Lily-20"
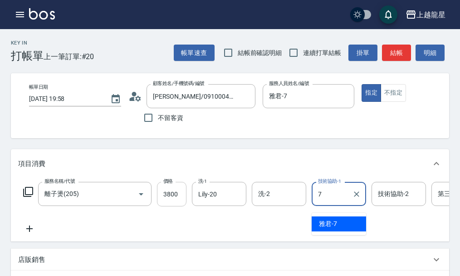
type input "雅君-7"
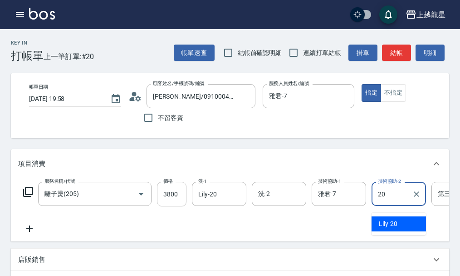
type input "Lily-20"
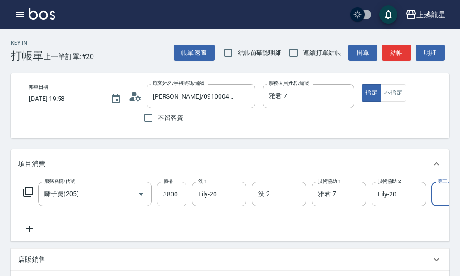
scroll to position [0, 33]
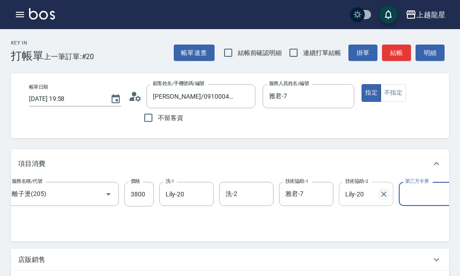
click at [387, 198] on icon "Clear" at bounding box center [384, 193] width 9 height 9
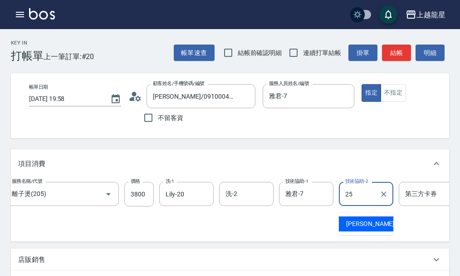
type input "淑雲-25"
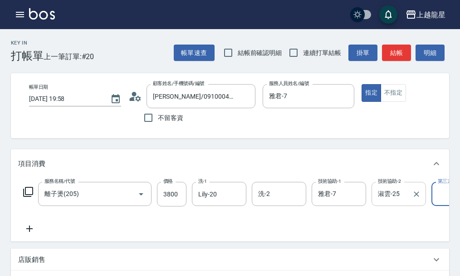
scroll to position [45, 0]
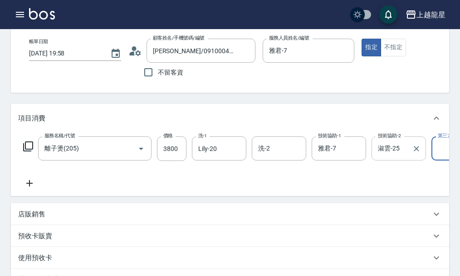
click at [33, 219] on p "店販銷售" at bounding box center [31, 214] width 27 height 10
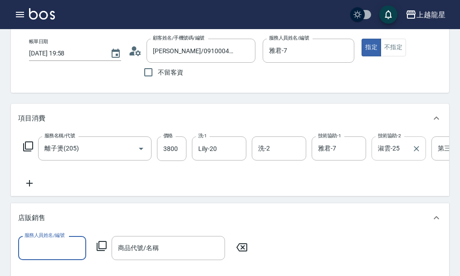
scroll to position [0, 0]
type input "雅君-7"
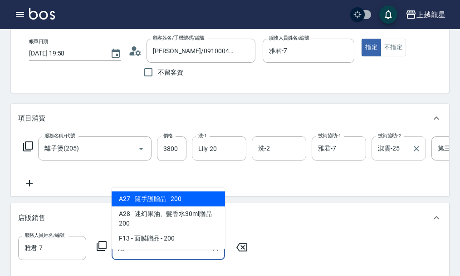
click at [154, 198] on span "A27 - 隨手護贈品 - 200" at bounding box center [169, 198] width 114 height 15
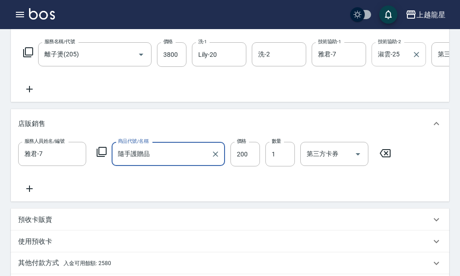
scroll to position [91, 0]
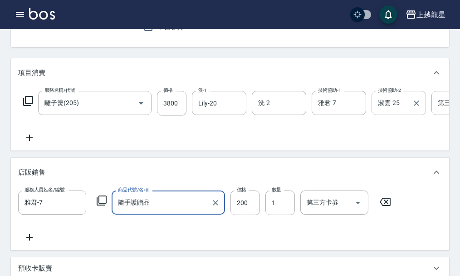
type input "隨手護贈品"
click at [29, 143] on icon at bounding box center [29, 137] width 23 height 11
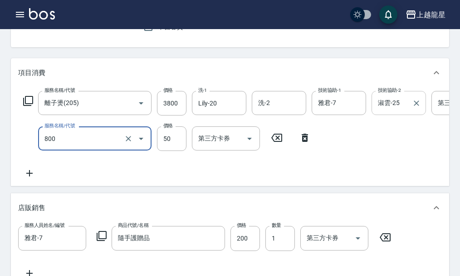
type input "快速修護(800)"
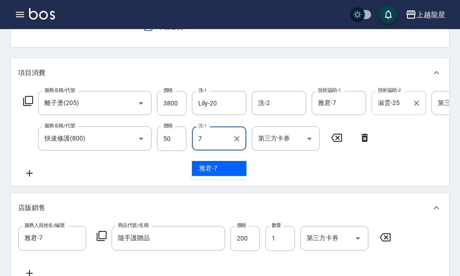
type input "雅君-7"
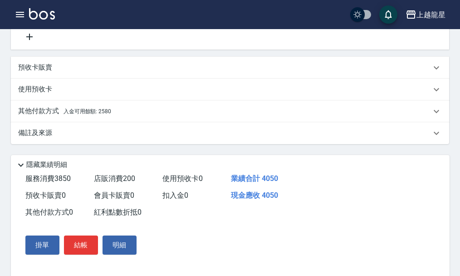
scroll to position [360, 0]
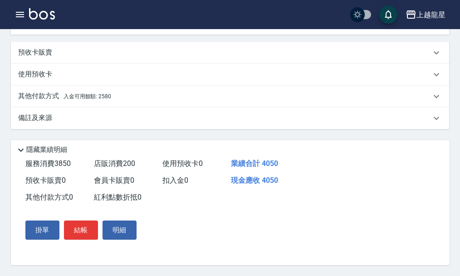
click at [119, 97] on div "其他付款方式 入金可用餘額: 2580" at bounding box center [224, 96] width 413 height 10
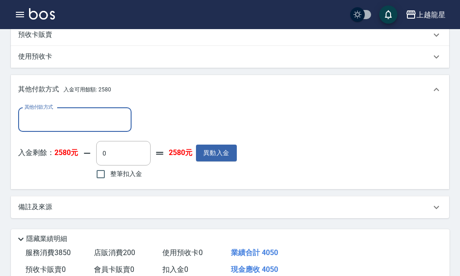
scroll to position [0, 0]
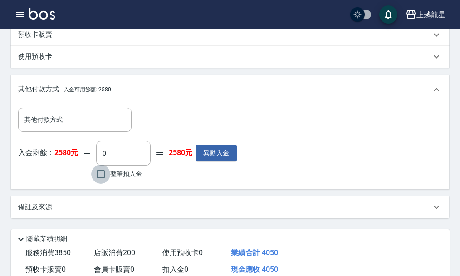
click at [101, 183] on input "整筆扣入金" at bounding box center [100, 173] width 19 height 19
checkbox input "true"
type input "2580"
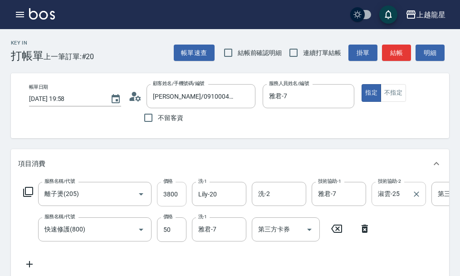
click at [170, 206] on input "3800" at bounding box center [172, 194] width 30 height 25
click at [172, 206] on input "3800" at bounding box center [172, 194] width 30 height 25
type input "3"
type input "0"
type input "3750"
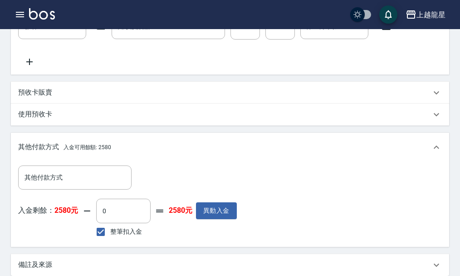
scroll to position [318, 0]
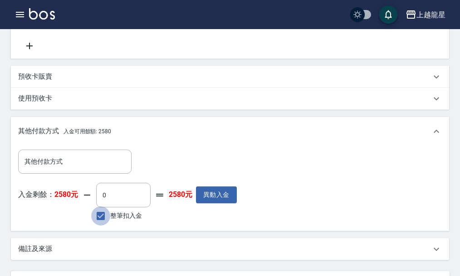
click at [100, 225] on input "整筆扣入金" at bounding box center [100, 215] width 19 height 19
checkbox input "true"
type input "2580"
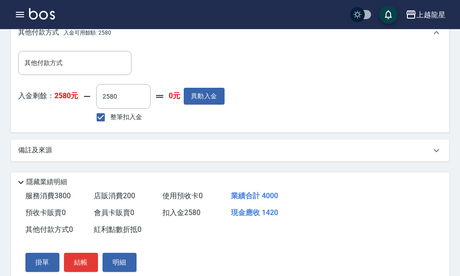
scroll to position [466, 0]
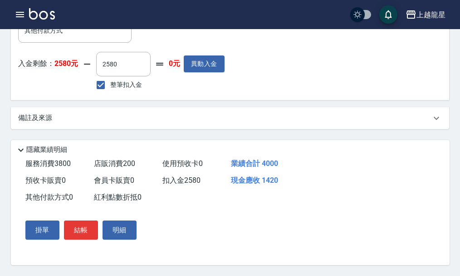
click at [74, 229] on button "結帳" at bounding box center [81, 229] width 34 height 19
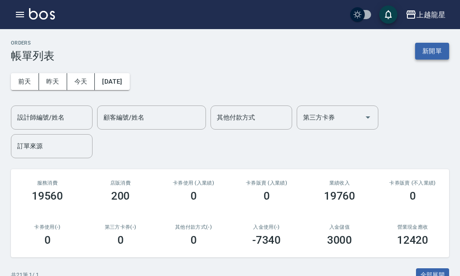
click at [432, 49] on button "新開單" at bounding box center [432, 51] width 34 height 17
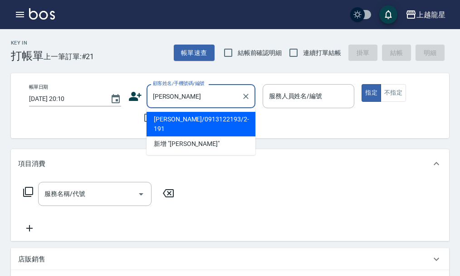
click at [168, 114] on li "[PERSON_NAME]/0913122193/2-191" at bounding box center [201, 124] width 109 height 25
type input "[PERSON_NAME]/0913122193/2-191"
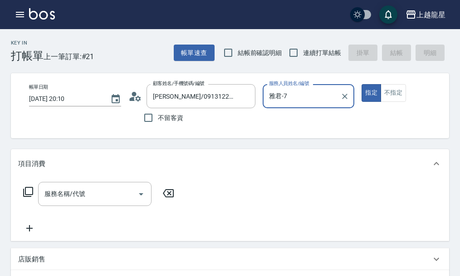
type input "雅君-7"
click at [87, 198] on input "服務名稱/代號" at bounding box center [88, 194] width 92 height 16
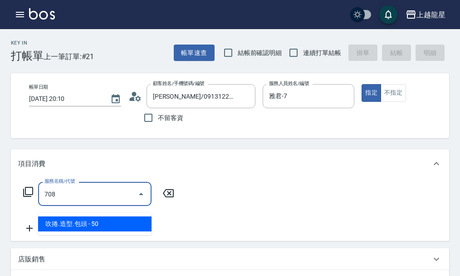
type input "吹捲.造型.包頭(708)"
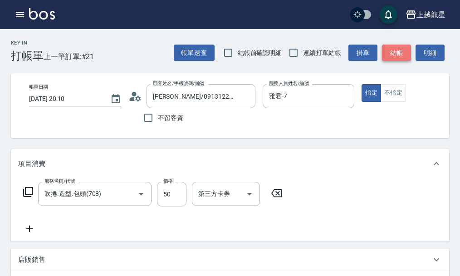
click at [388, 54] on button "結帳" at bounding box center [396, 53] width 29 height 17
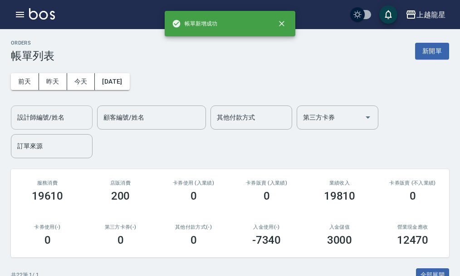
click at [47, 114] on div "設計師編號/姓名 設計師編號/姓名" at bounding box center [52, 117] width 82 height 24
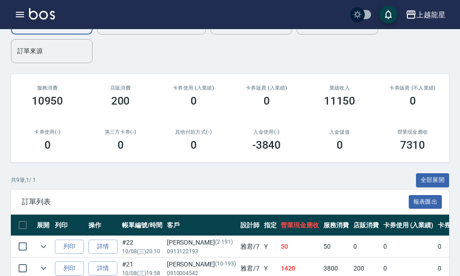
scroll to position [227, 0]
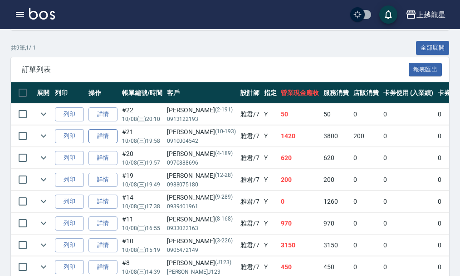
type input "雅君-7"
click at [114, 139] on link "詳情" at bounding box center [103, 136] width 29 height 14
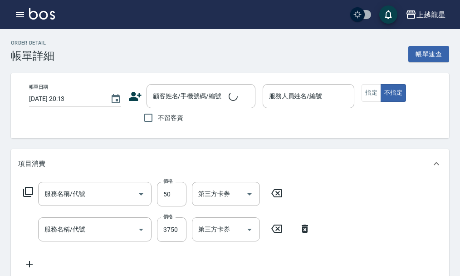
type input "[DATE] 19:58"
type input "雅君-7"
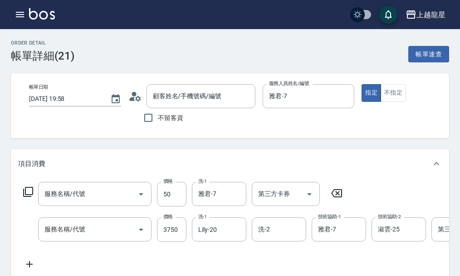
type input "快速修護(800)"
type input "離子燙(205)"
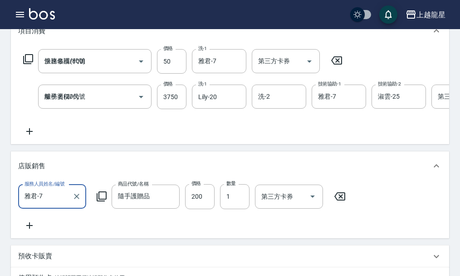
type input "[PERSON_NAME]/0910004542/10-193"
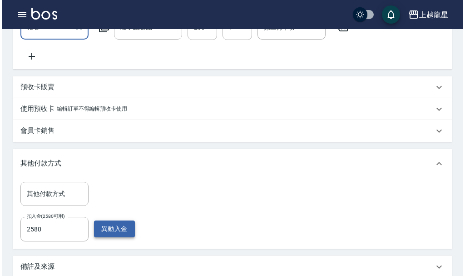
scroll to position [318, 0]
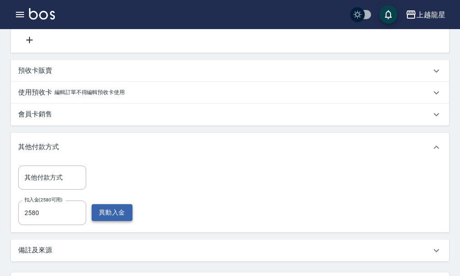
click at [124, 221] on button "異動入金" at bounding box center [112, 212] width 41 height 17
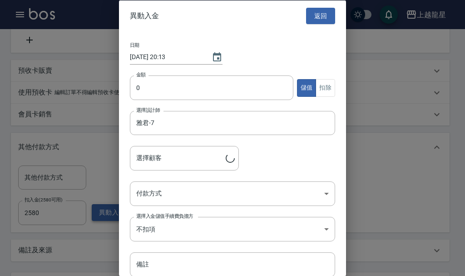
type input "[PERSON_NAME]/0910004542/10-193"
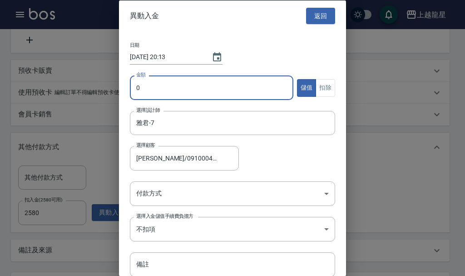
click at [158, 94] on input "0" at bounding box center [211, 87] width 163 height 25
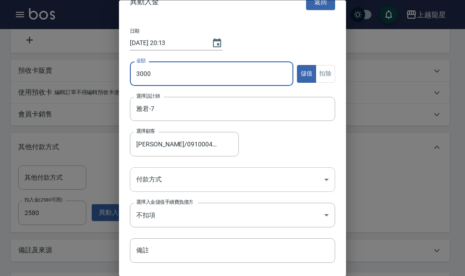
scroll to position [37, 0]
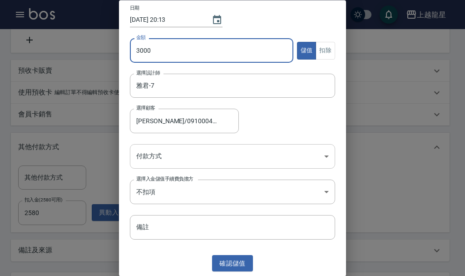
type input "3000"
click at [176, 159] on body "上越龍星 登出 櫃檯作業 打帳單 帳單列表 現金收支登錄 高階收支登錄 材料自購登錄 每日結帳 現場電腦打卡 預約管理 預約管理 單日預約紀錄 單週預約紀錄 …" at bounding box center [232, 18] width 465 height 673
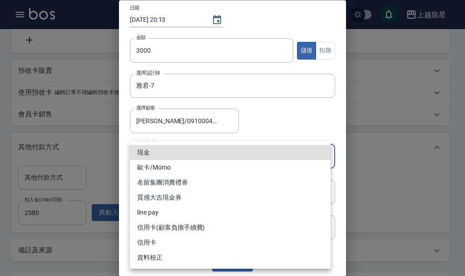
click at [148, 153] on li "現金" at bounding box center [230, 152] width 201 height 15
type input "現金"
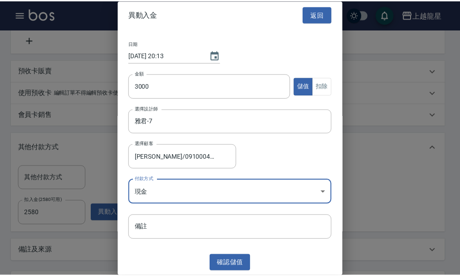
scroll to position [2, 0]
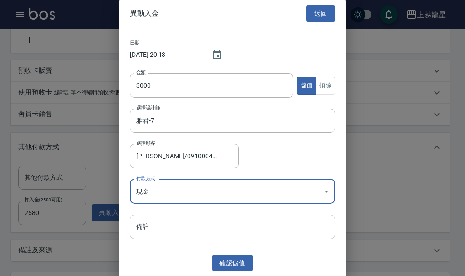
click at [168, 231] on input "備註" at bounding box center [232, 226] width 205 height 25
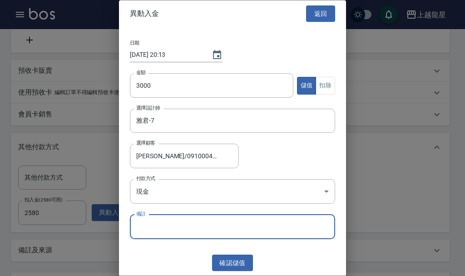
type input "3000送200"
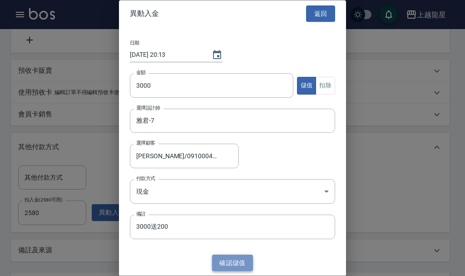
click at [228, 262] on button "確認 儲值" at bounding box center [232, 262] width 41 height 17
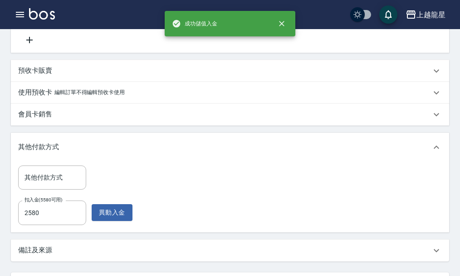
scroll to position [422, 0]
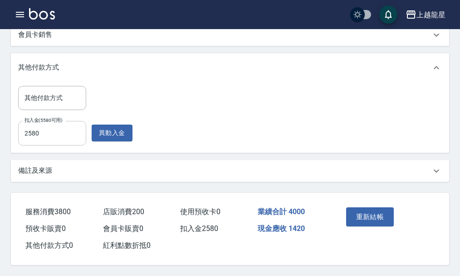
click at [48, 132] on input "2580" at bounding box center [52, 133] width 68 height 25
type input "3600"
click at [249, 119] on div "其他付款方式 其他付款方式 扣入金(5580可用) 3600 扣入金(5580可用) 異動入金" at bounding box center [230, 115] width 424 height 59
click at [366, 208] on button "重新結帳" at bounding box center [370, 216] width 48 height 19
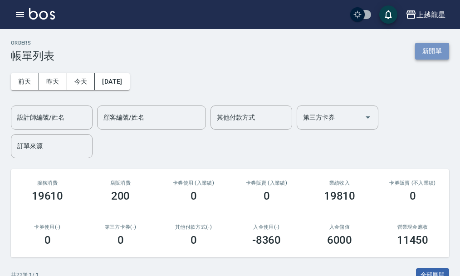
click at [430, 56] on button "新開單" at bounding box center [432, 51] width 34 height 17
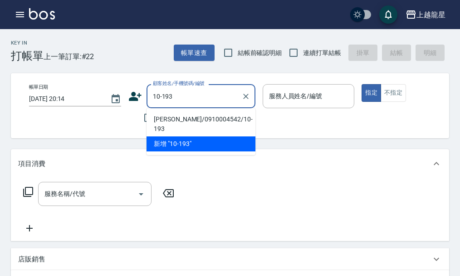
click at [213, 123] on li "[PERSON_NAME]/0910004542/10-193" at bounding box center [201, 124] width 109 height 25
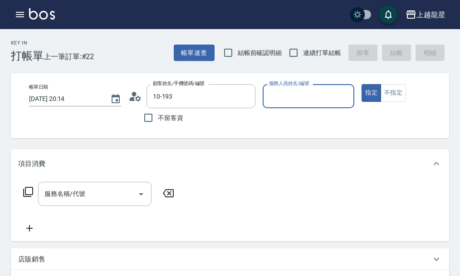
type input "[PERSON_NAME]/0910004542/10-193"
type input "雅君-7"
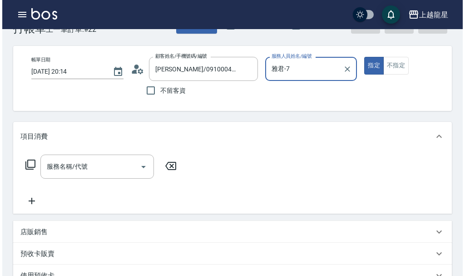
scroll to position [12, 0]
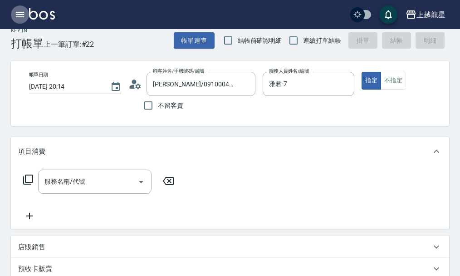
click at [24, 18] on icon "button" at bounding box center [20, 14] width 11 height 11
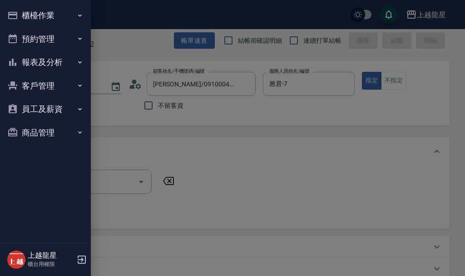
click at [25, 16] on button "櫃檯作業" at bounding box center [46, 16] width 84 height 24
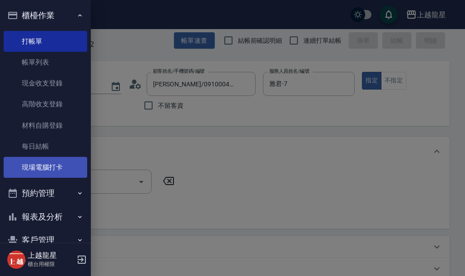
click at [43, 161] on link "現場電腦打卡" at bounding box center [46, 167] width 84 height 21
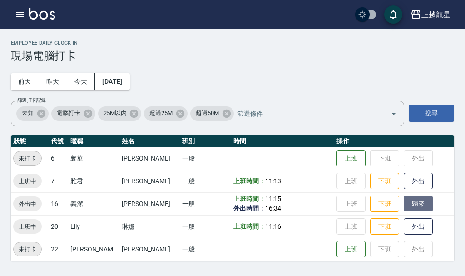
drag, startPoint x: 411, startPoint y: 203, endPoint x: 408, endPoint y: 208, distance: 5.5
click at [410, 208] on button "歸來" at bounding box center [418, 204] width 29 height 16
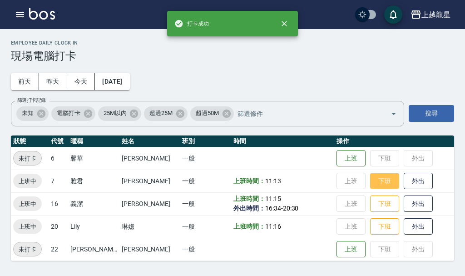
click at [370, 183] on button "下班" at bounding box center [384, 181] width 29 height 16
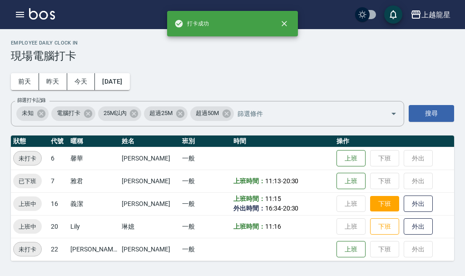
click at [370, 203] on button "下班" at bounding box center [384, 204] width 29 height 16
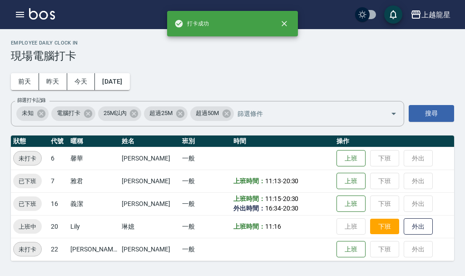
click at [370, 228] on button "下班" at bounding box center [384, 226] width 29 height 16
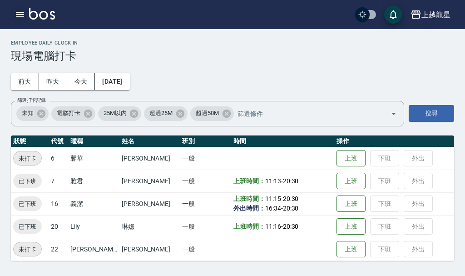
click at [18, 15] on icon "button" at bounding box center [20, 14] width 8 height 5
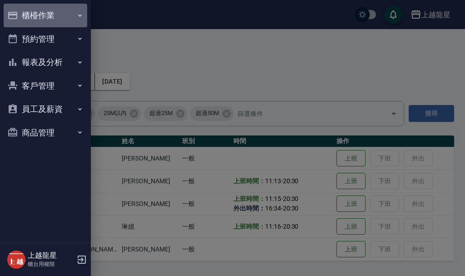
click at [18, 15] on button "櫃檯作業" at bounding box center [46, 16] width 84 height 24
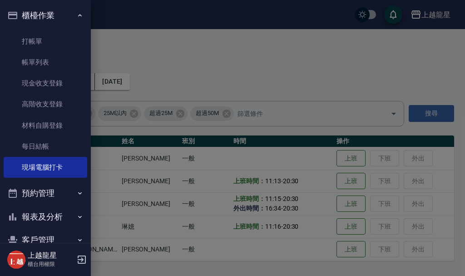
click at [98, 43] on div at bounding box center [232, 138] width 465 height 276
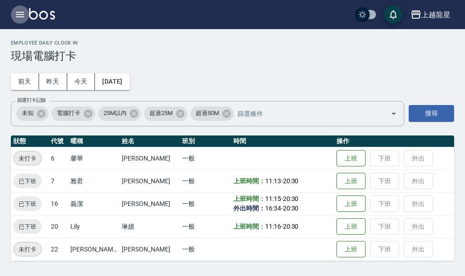
click at [20, 14] on icon "button" at bounding box center [20, 14] width 11 height 11
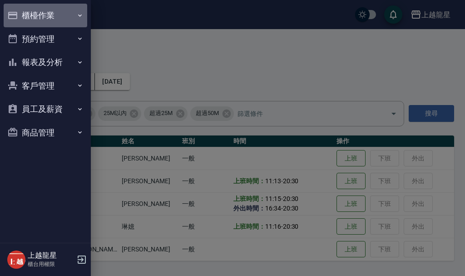
click at [20, 14] on button "櫃檯作業" at bounding box center [46, 16] width 84 height 24
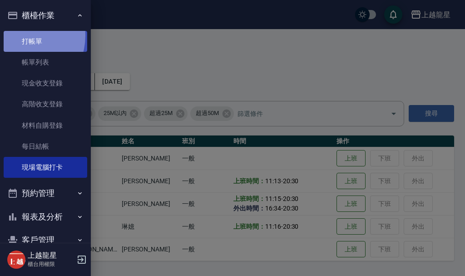
click at [19, 35] on link "打帳單" at bounding box center [46, 41] width 84 height 21
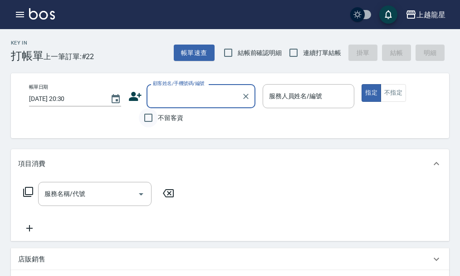
click at [151, 119] on input "不留客資" at bounding box center [148, 117] width 19 height 19
checkbox input "true"
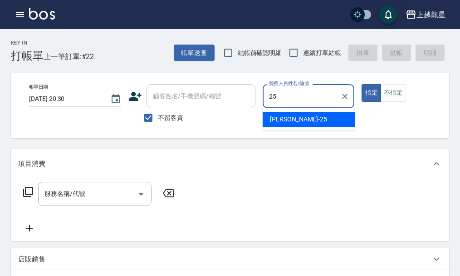
click at [305, 123] on div "淑雲 -25" at bounding box center [309, 119] width 92 height 15
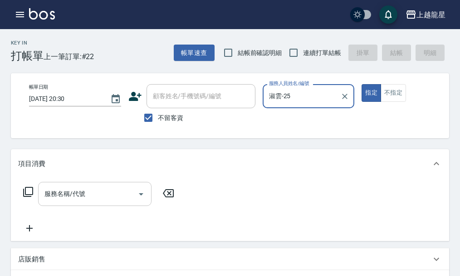
type input "淑雲-25"
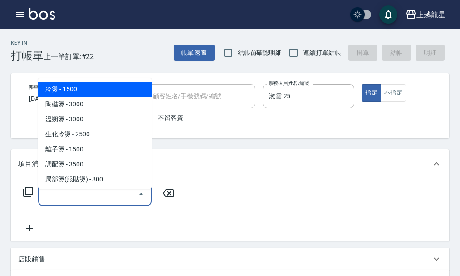
click at [86, 202] on input "服務名稱/代號" at bounding box center [88, 194] width 92 height 16
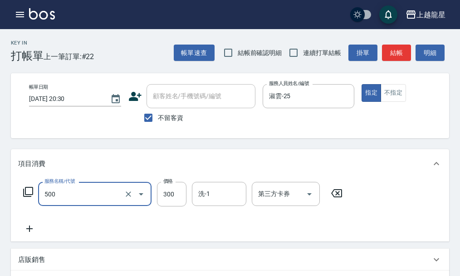
type input "一般洗髮(500)"
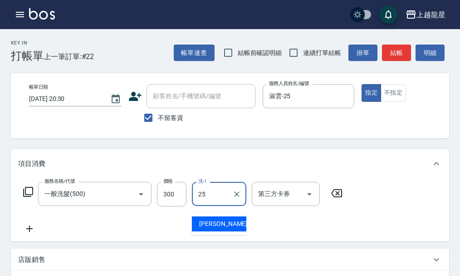
type input "淑雲-25"
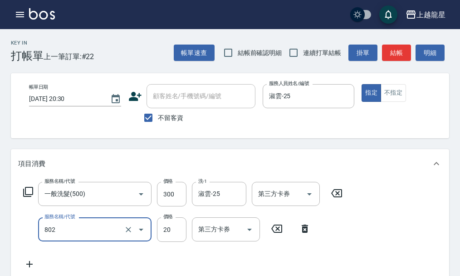
type input "潤絲(802)"
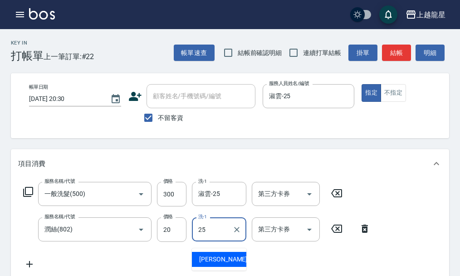
type input "淑雲-25"
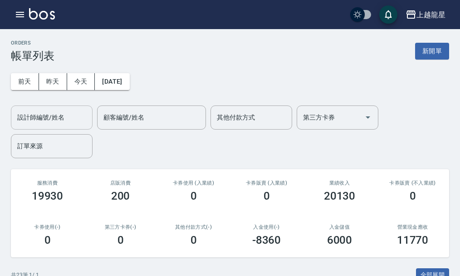
click at [59, 116] on input "設計師編號/姓名" at bounding box center [52, 117] width 74 height 16
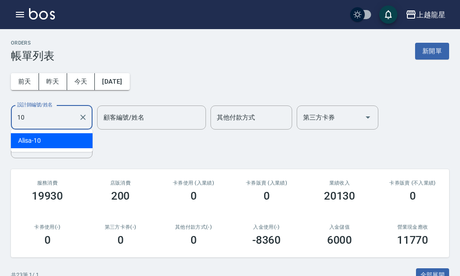
type input "Alisa-10"
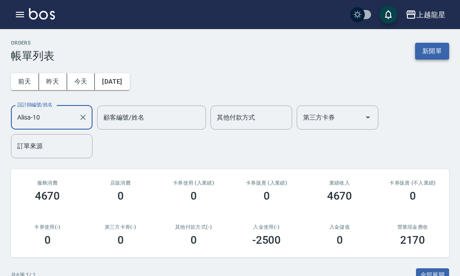
click at [432, 55] on button "新開單" at bounding box center [432, 51] width 34 height 17
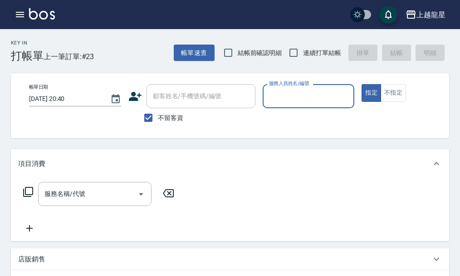
click at [18, 12] on icon "button" at bounding box center [20, 14] width 8 height 5
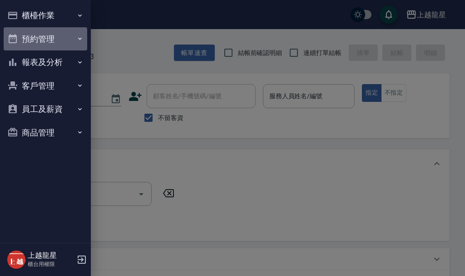
click at [57, 38] on button "預約管理" at bounding box center [46, 39] width 84 height 24
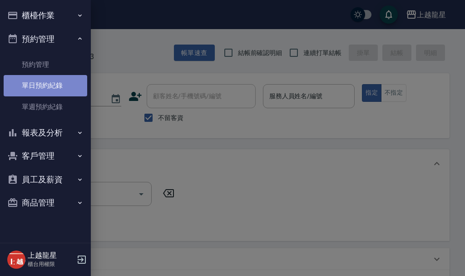
click at [49, 90] on link "單日預約紀錄" at bounding box center [46, 85] width 84 height 21
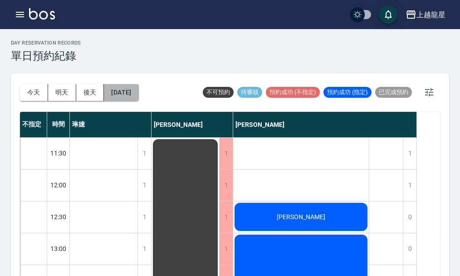
click at [138, 91] on button "[DATE]" at bounding box center [121, 92] width 35 height 17
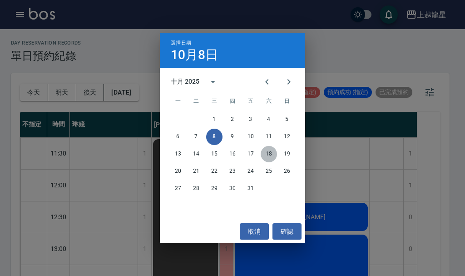
click at [268, 153] on button "18" at bounding box center [269, 154] width 16 height 16
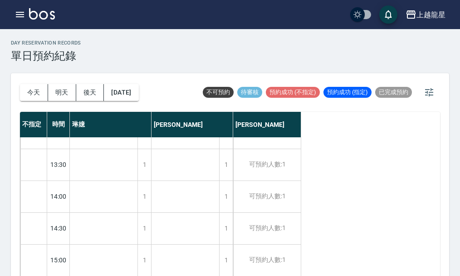
scroll to position [136, 0]
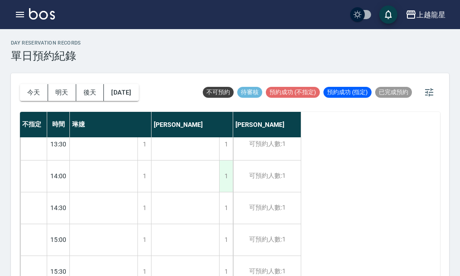
click at [227, 179] on div "1" at bounding box center [226, 175] width 14 height 31
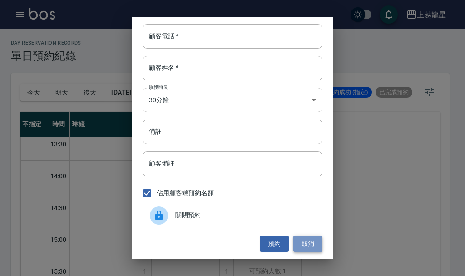
click at [303, 245] on button "取消" at bounding box center [307, 243] width 29 height 17
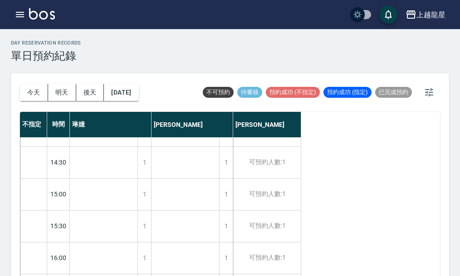
scroll to position [272, 0]
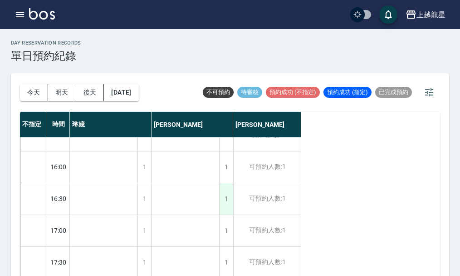
click at [225, 198] on div "1" at bounding box center [226, 198] width 14 height 31
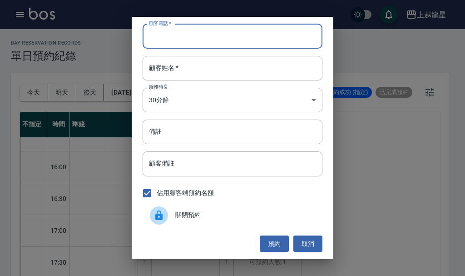
click at [193, 37] on input "顧客電話   *" at bounding box center [233, 36] width 180 height 25
type input "0972866062"
click at [207, 71] on input "顧客姓名   *" at bounding box center [233, 68] width 180 height 25
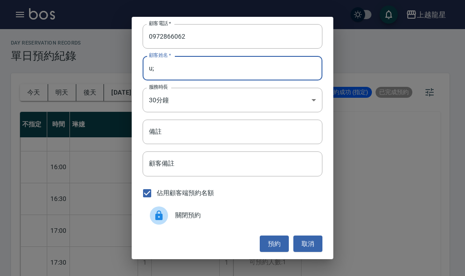
type input "u"
type input "[PERSON_NAME]"
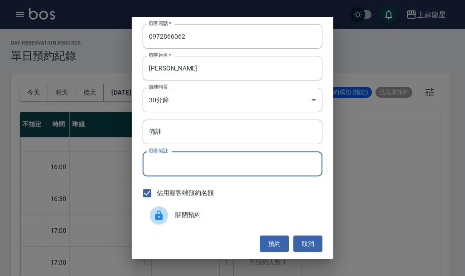
click at [175, 168] on input "顧客備註" at bounding box center [233, 163] width 180 height 25
click at [174, 134] on input "備註" at bounding box center [233, 131] width 180 height 25
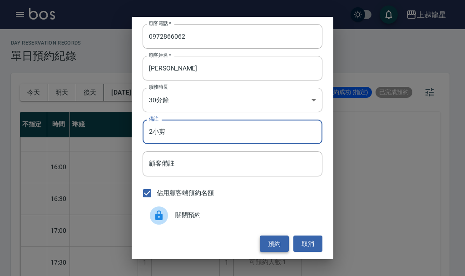
type input "2小剪"
click at [269, 242] on button "預約" at bounding box center [274, 243] width 29 height 17
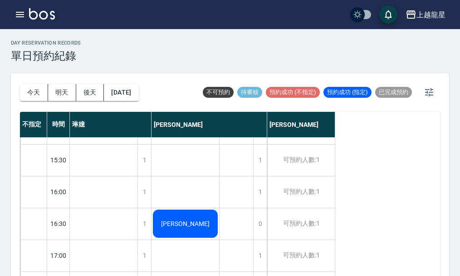
scroll to position [227, 0]
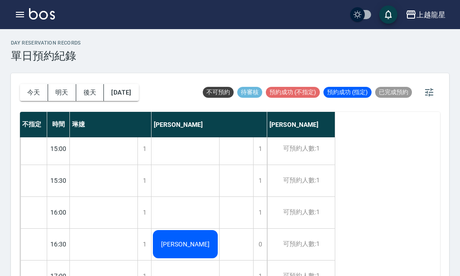
click at [47, 14] on img at bounding box center [42, 13] width 26 height 11
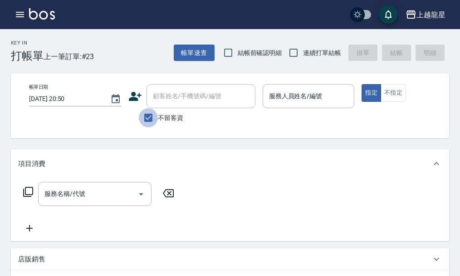
click at [152, 122] on input "不留客資" at bounding box center [148, 117] width 19 height 19
click at [167, 120] on span "不留客資" at bounding box center [170, 118] width 25 height 10
click at [158, 120] on input "不留客資" at bounding box center [148, 117] width 19 height 19
click at [168, 120] on span "不留客資" at bounding box center [170, 118] width 25 height 10
click at [158, 120] on input "不留客資" at bounding box center [148, 117] width 19 height 19
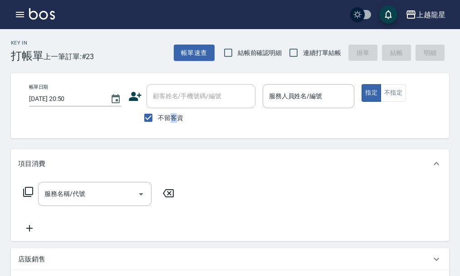
checkbox input "false"
click at [176, 97] on input "顧客姓名/手機號碼/編號" at bounding box center [194, 96] width 87 height 16
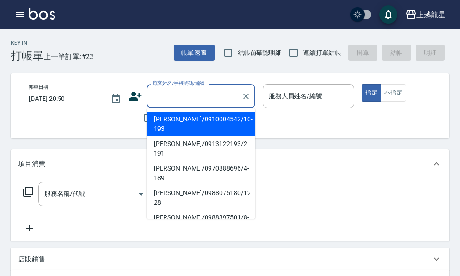
click at [174, 99] on input "顧客姓名/手機號碼/編號" at bounding box center [194, 96] width 87 height 16
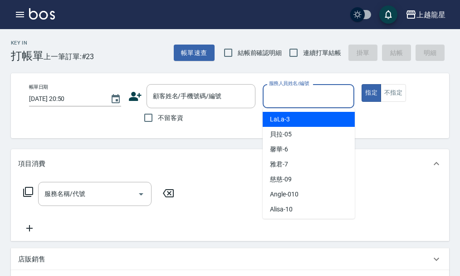
click at [286, 93] on input "服務人員姓名/編號" at bounding box center [309, 96] width 84 height 16
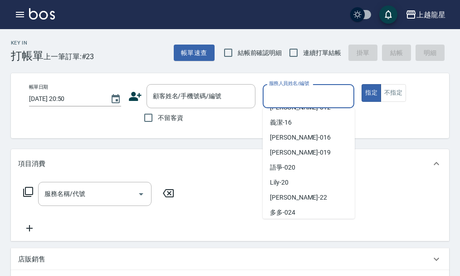
scroll to position [136, 0]
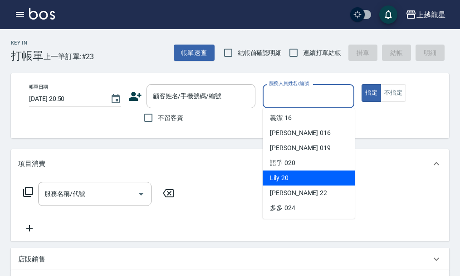
click at [294, 177] on div "Lily -20" at bounding box center [309, 177] width 92 height 15
type input "Lily-20"
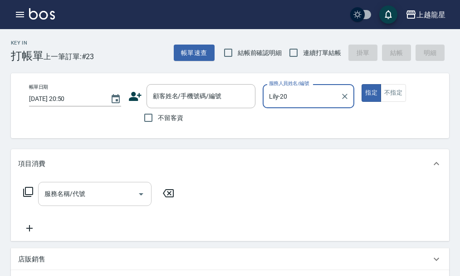
click at [59, 202] on input "服務名稱/代號" at bounding box center [88, 194] width 92 height 16
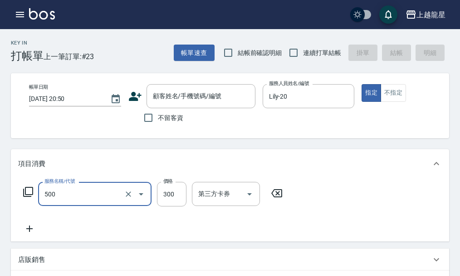
type input "一般洗髮(500)"
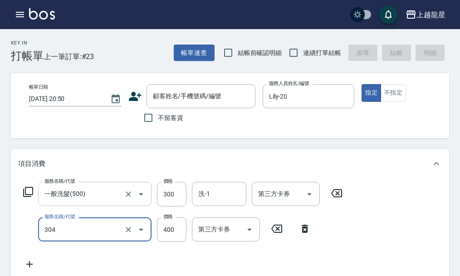
type input "剪髮(304)"
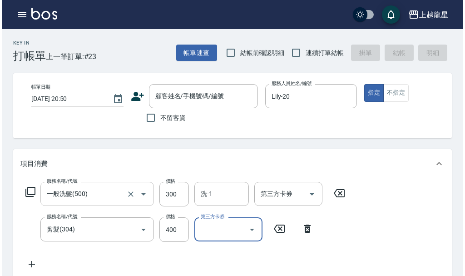
scroll to position [4, 0]
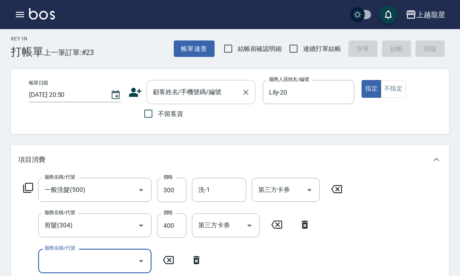
click at [176, 94] on div "顧客姓名/手機號碼/編號 顧客姓名/手機號碼/編號" at bounding box center [201, 92] width 109 height 24
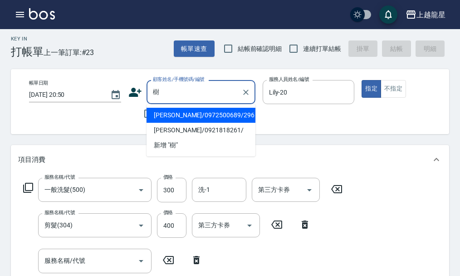
click at [177, 112] on li "[PERSON_NAME]/0972500689/296" at bounding box center [201, 115] width 109 height 15
type input "[PERSON_NAME]/0972500689/296"
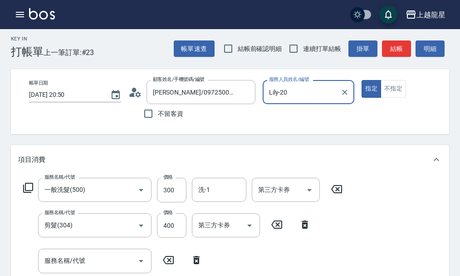
click at [134, 97] on icon at bounding box center [136, 92] width 14 height 14
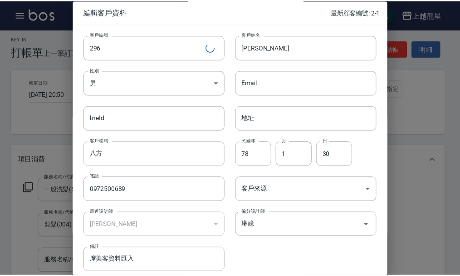
scroll to position [39, 0]
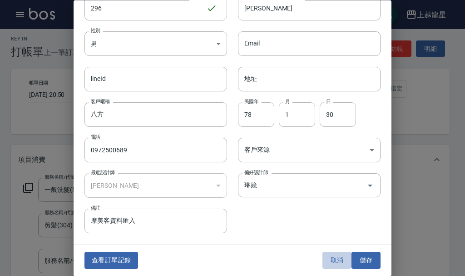
click at [330, 258] on button "取消" at bounding box center [336, 260] width 29 height 17
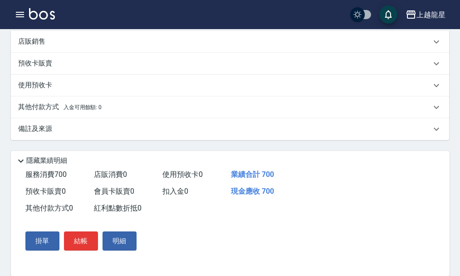
scroll to position [310, 0]
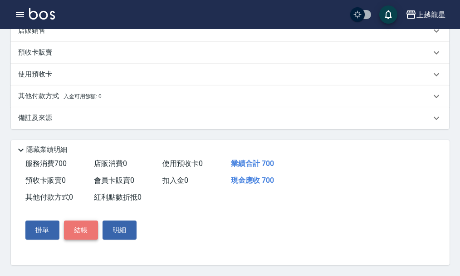
click at [91, 230] on button "結帳" at bounding box center [81, 229] width 34 height 19
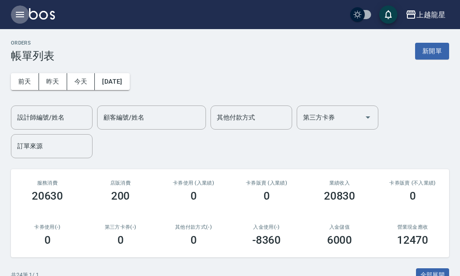
click at [22, 14] on icon "button" at bounding box center [20, 14] width 11 height 11
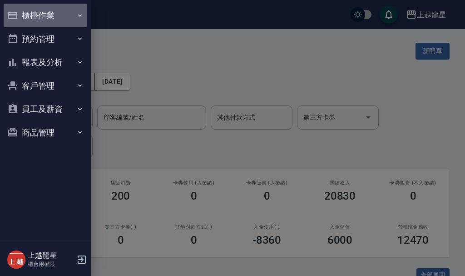
click at [54, 13] on button "櫃檯作業" at bounding box center [46, 16] width 84 height 24
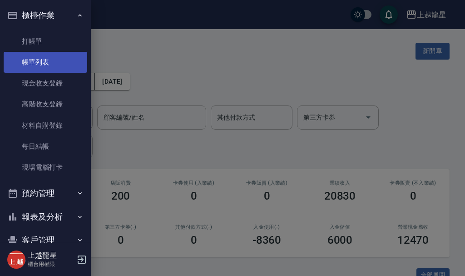
click at [55, 62] on link "帳單列表" at bounding box center [46, 62] width 84 height 21
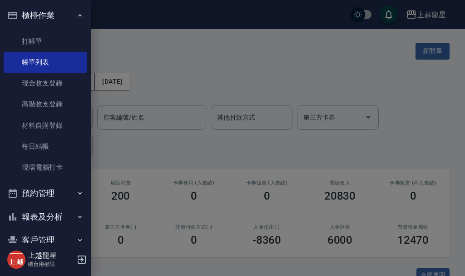
click at [124, 24] on div at bounding box center [232, 138] width 465 height 276
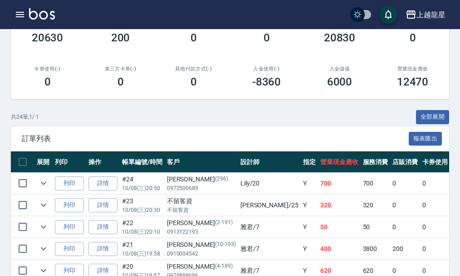
scroll to position [227, 0]
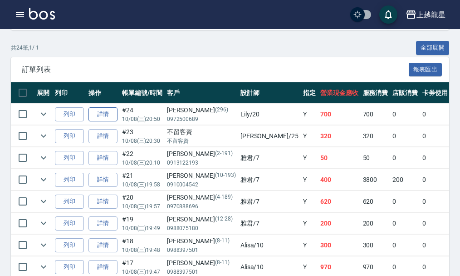
click at [105, 116] on link "詳情" at bounding box center [103, 114] width 29 height 14
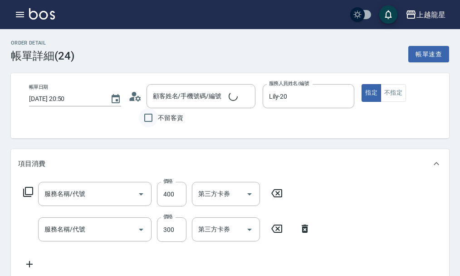
type input "[DATE] 20:50"
type input "Lily-20"
type input "剪髮(304)"
type input "一般洗髮(500)"
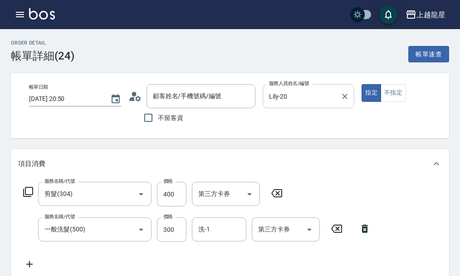
type input "[PERSON_NAME]/0972500689/296"
click at [398, 98] on button "不指定" at bounding box center [393, 93] width 25 height 18
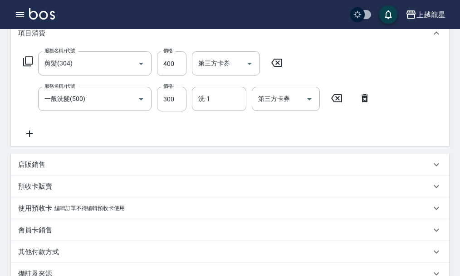
scroll to position [17, 0]
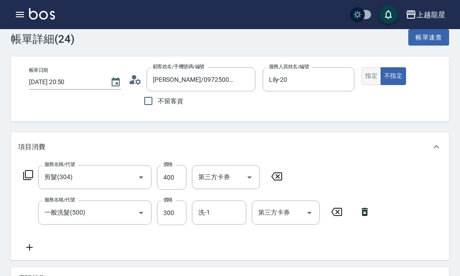
click at [377, 81] on button "指定" at bounding box center [372, 76] width 20 height 18
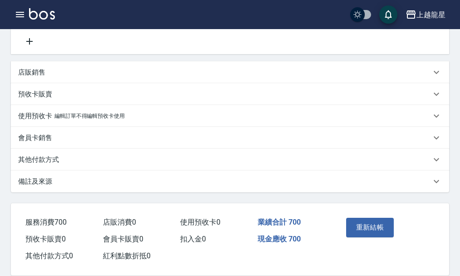
scroll to position [244, 0]
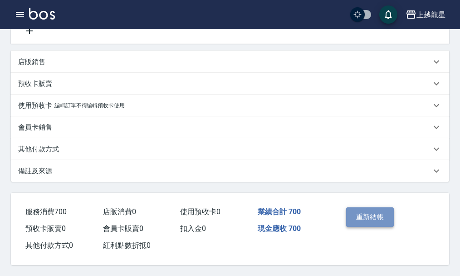
click at [370, 216] on button "重新結帳" at bounding box center [370, 216] width 48 height 19
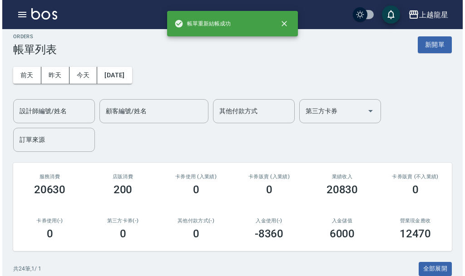
scroll to position [227, 0]
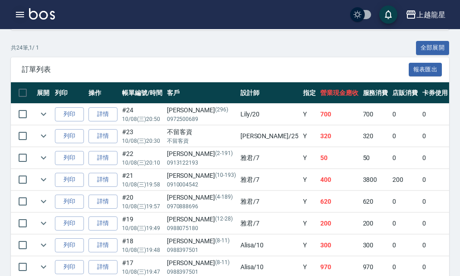
click at [19, 13] on icon "button" at bounding box center [20, 14] width 11 height 11
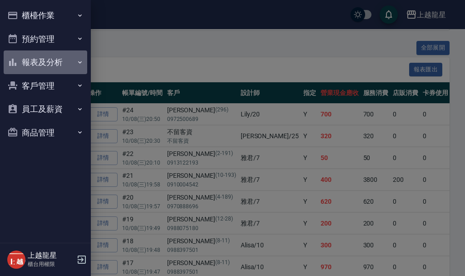
click at [25, 58] on button "報表及分析" at bounding box center [46, 62] width 84 height 24
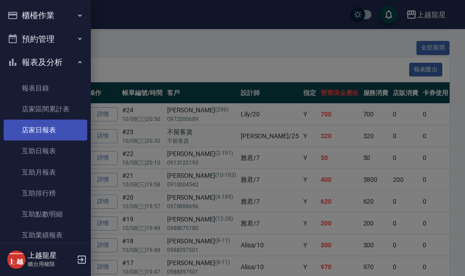
click at [61, 134] on link "店家日報表" at bounding box center [46, 129] width 84 height 21
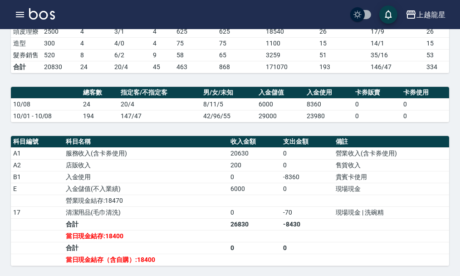
scroll to position [272, 0]
